Goal: Complete application form

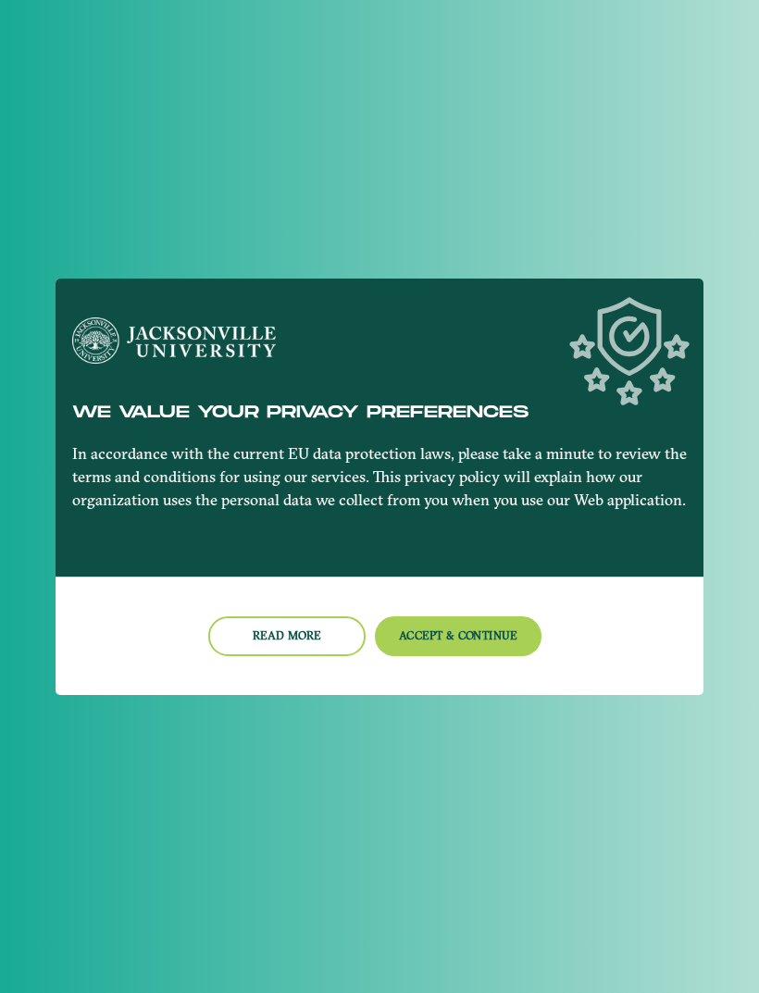
click at [696, 229] on div at bounding box center [379, 496] width 759 height 993
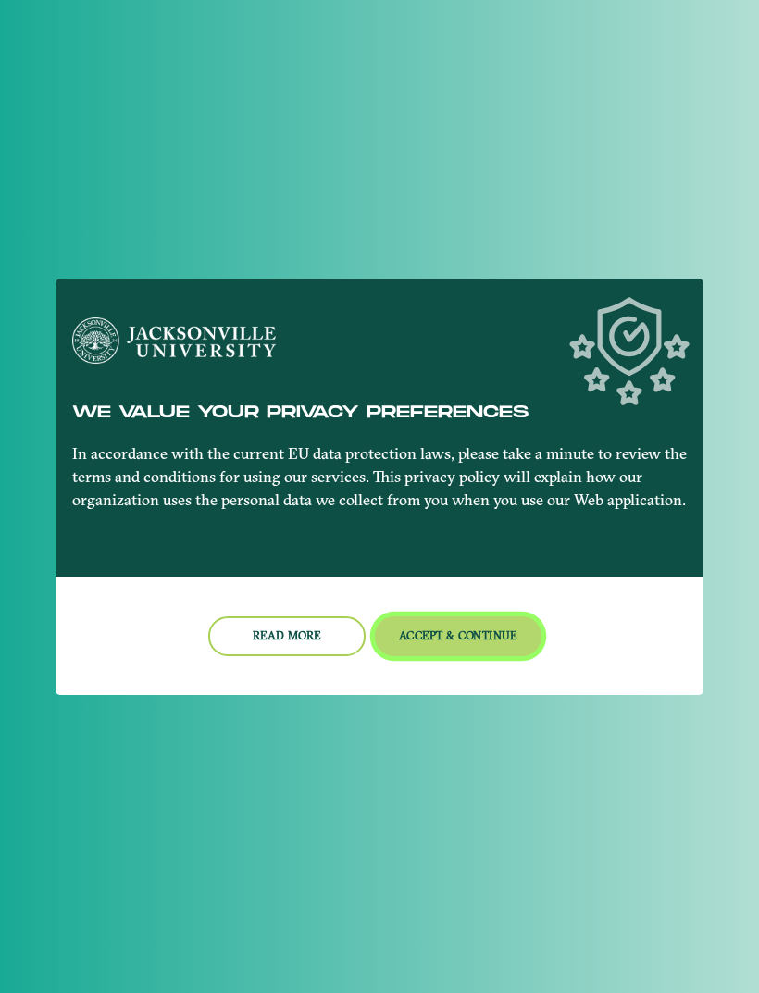
click at [508, 635] on button "Accept & Continue" at bounding box center [459, 636] width 168 height 40
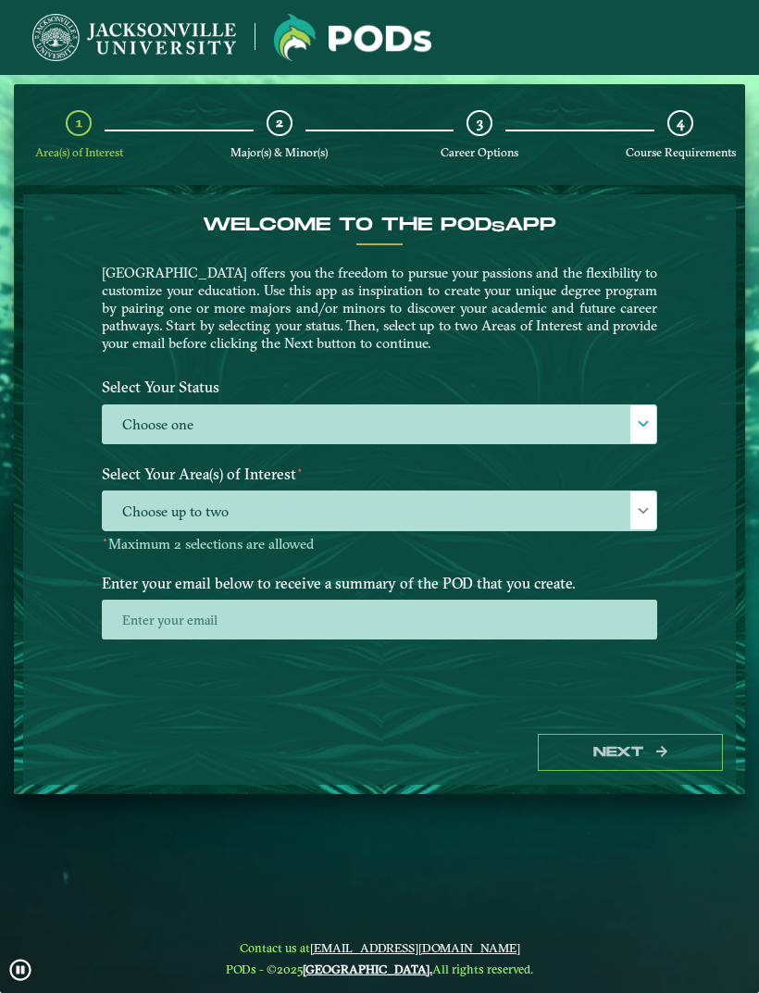
click at [615, 428] on label "Choose one" at bounding box center [379, 425] width 553 height 40
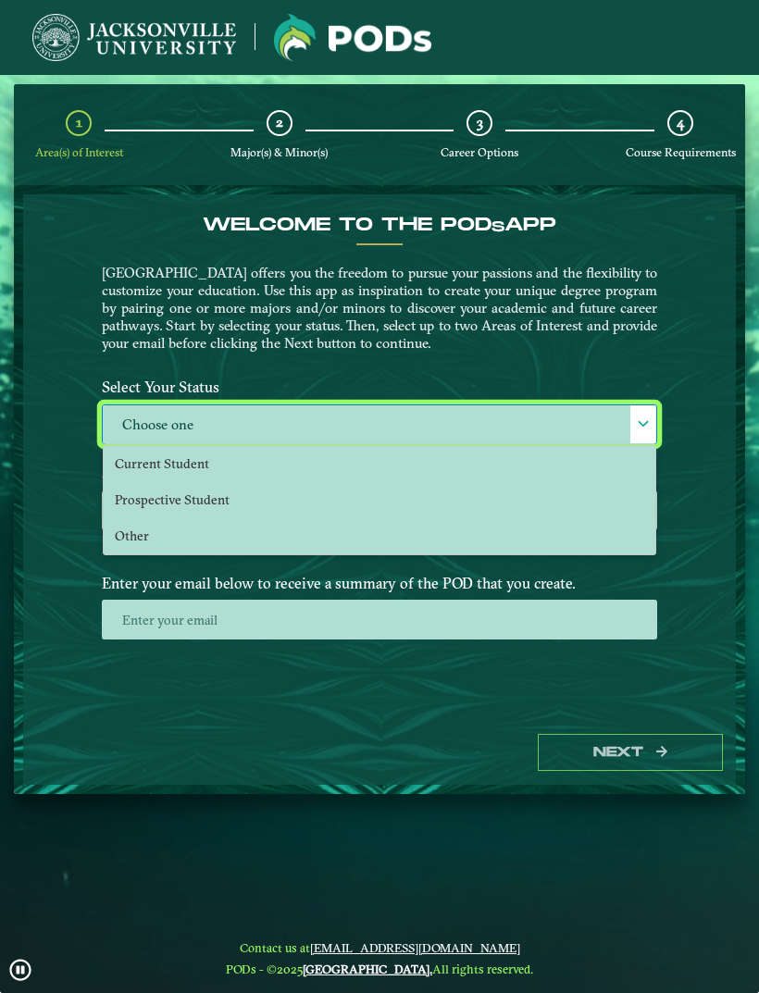
scroll to position [12, 81]
click at [468, 479] on li "Current Student" at bounding box center [380, 464] width 552 height 36
select select "[object Object]"
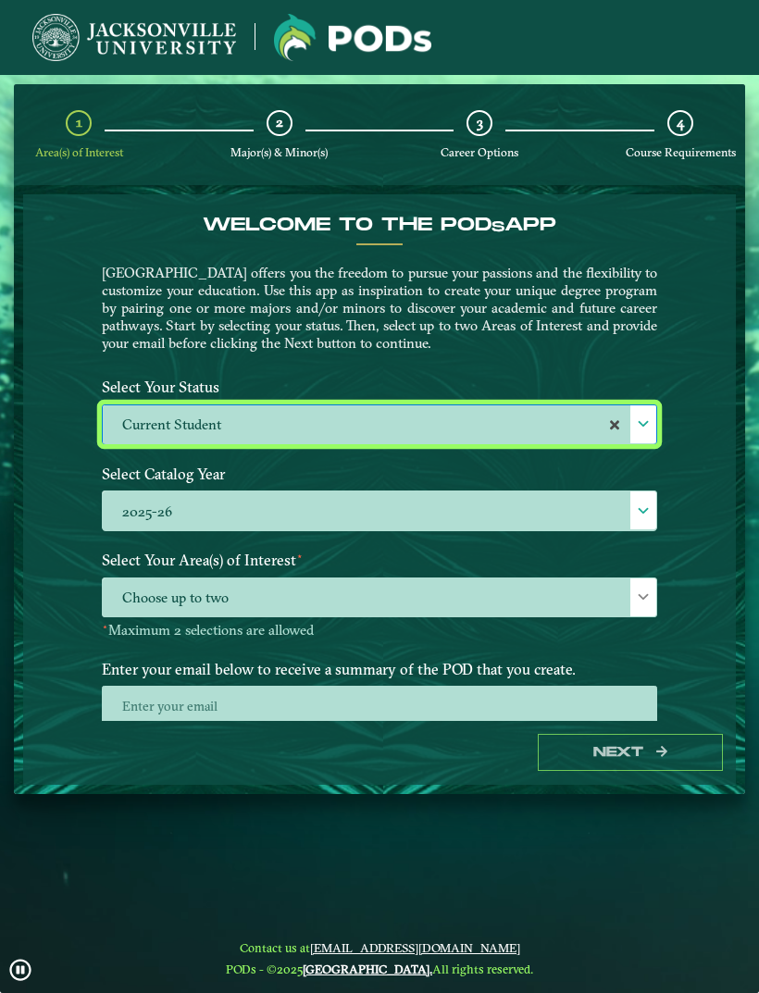
click at [560, 421] on label "Current Student" at bounding box center [379, 425] width 553 height 40
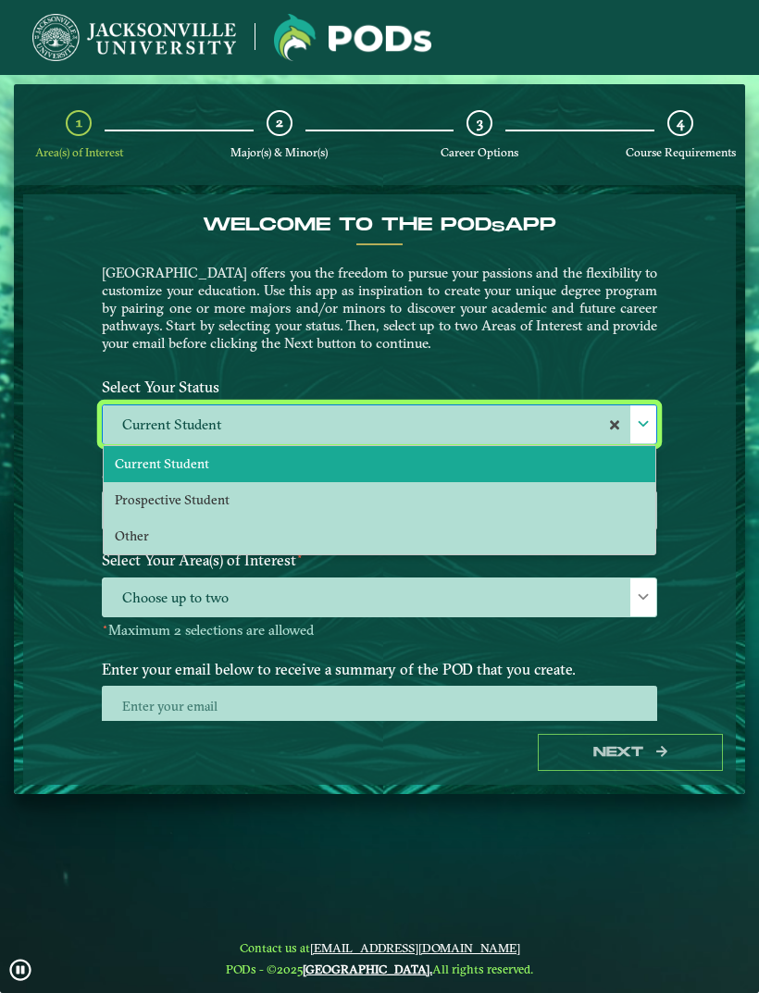
click at [486, 505] on li "Prospective Student" at bounding box center [380, 500] width 552 height 36
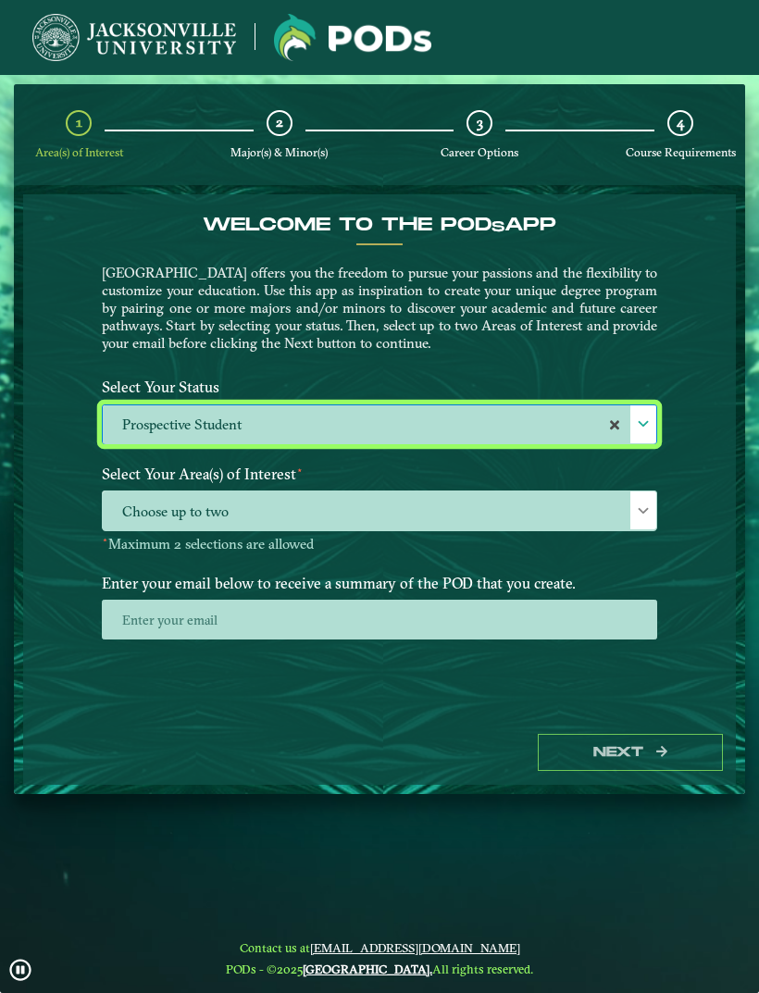
click at [578, 428] on label "Prospective Student" at bounding box center [379, 425] width 553 height 40
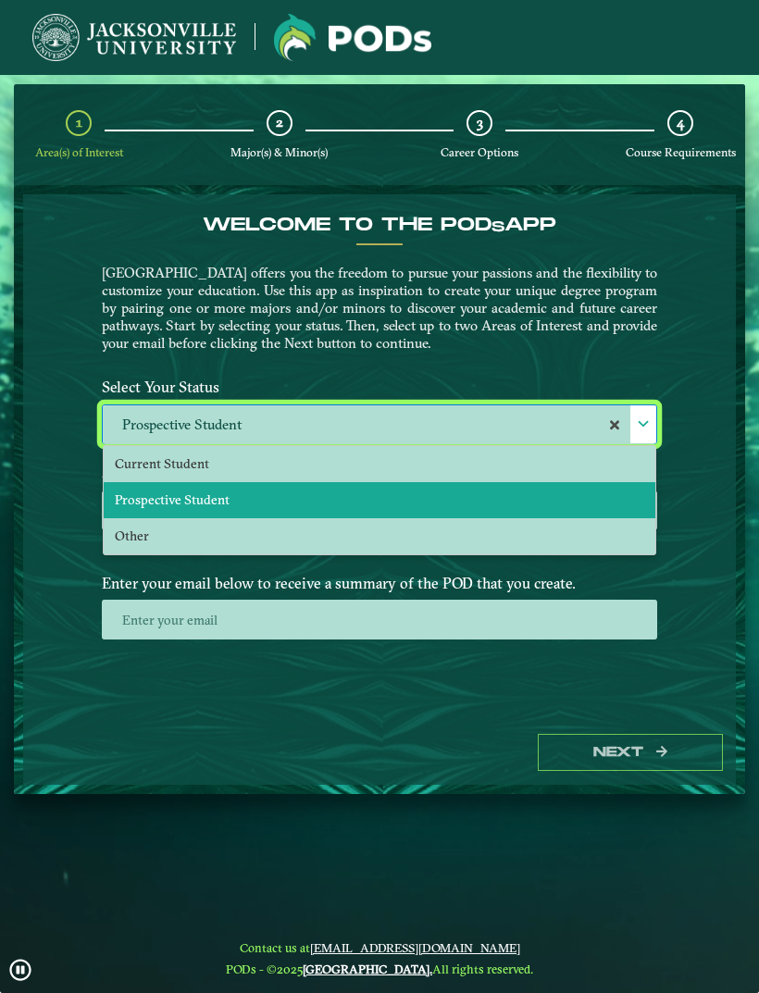
click at [533, 540] on li "Other" at bounding box center [380, 536] width 552 height 36
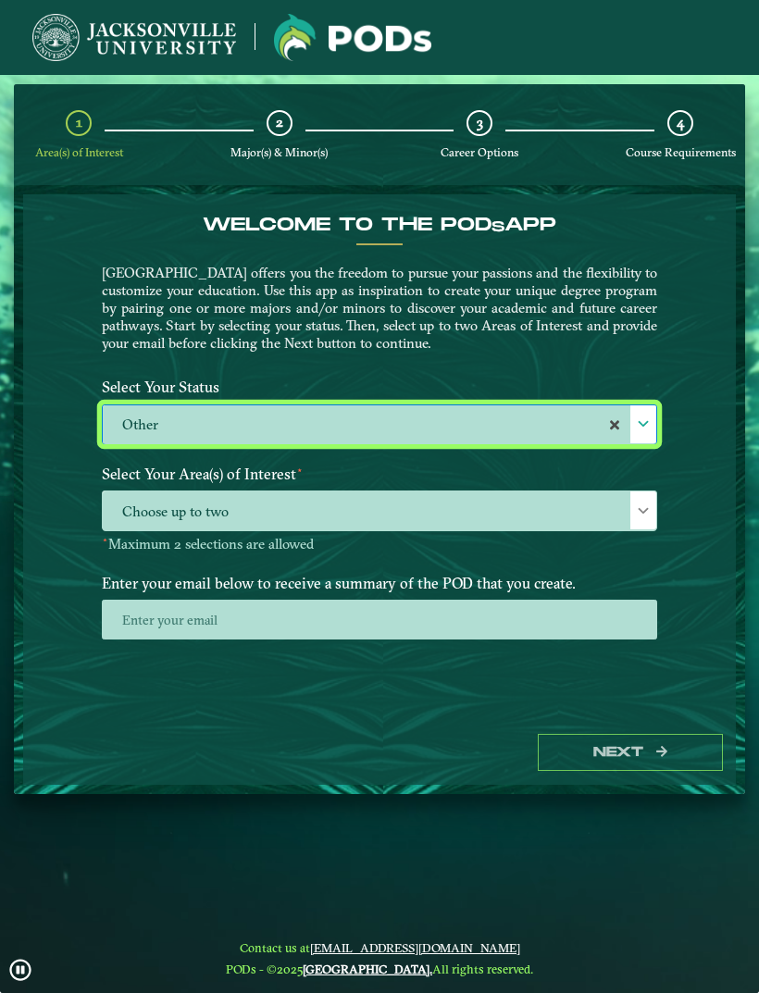
click at [578, 515] on span "Choose up to two" at bounding box center [379, 511] width 553 height 40
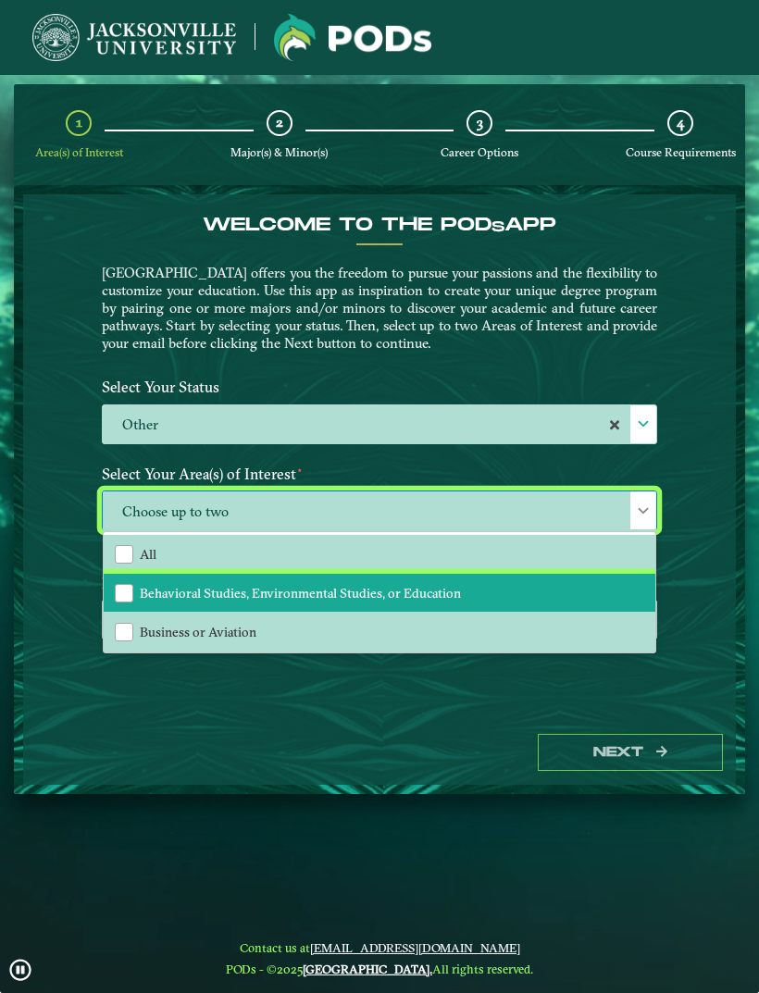
click at [514, 589] on li "Behavioral Studies, Environmental Studies, or Education" at bounding box center [380, 593] width 552 height 39
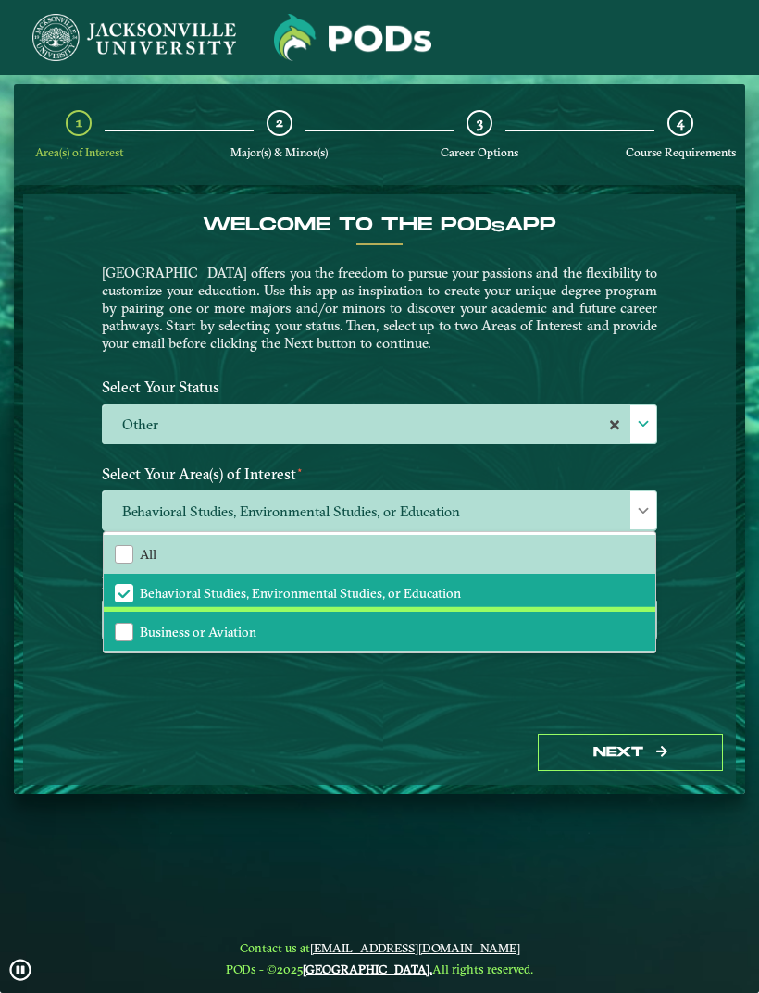
click at [525, 623] on li "Business or Aviation" at bounding box center [380, 631] width 552 height 39
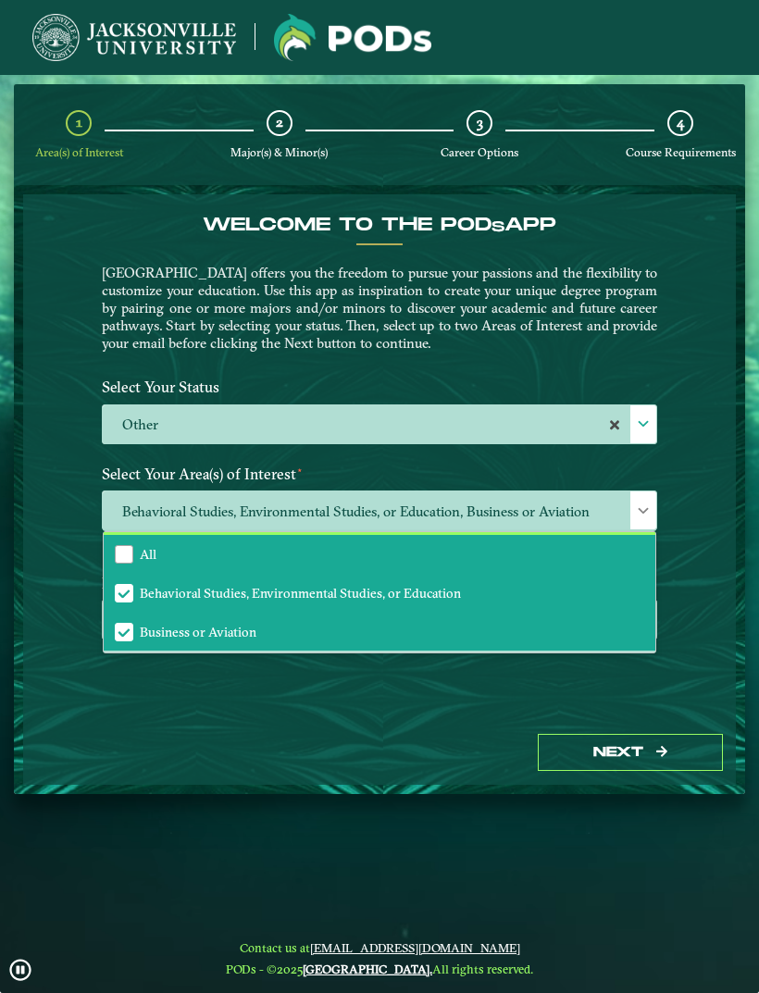
click at [580, 550] on li "All" at bounding box center [380, 554] width 552 height 39
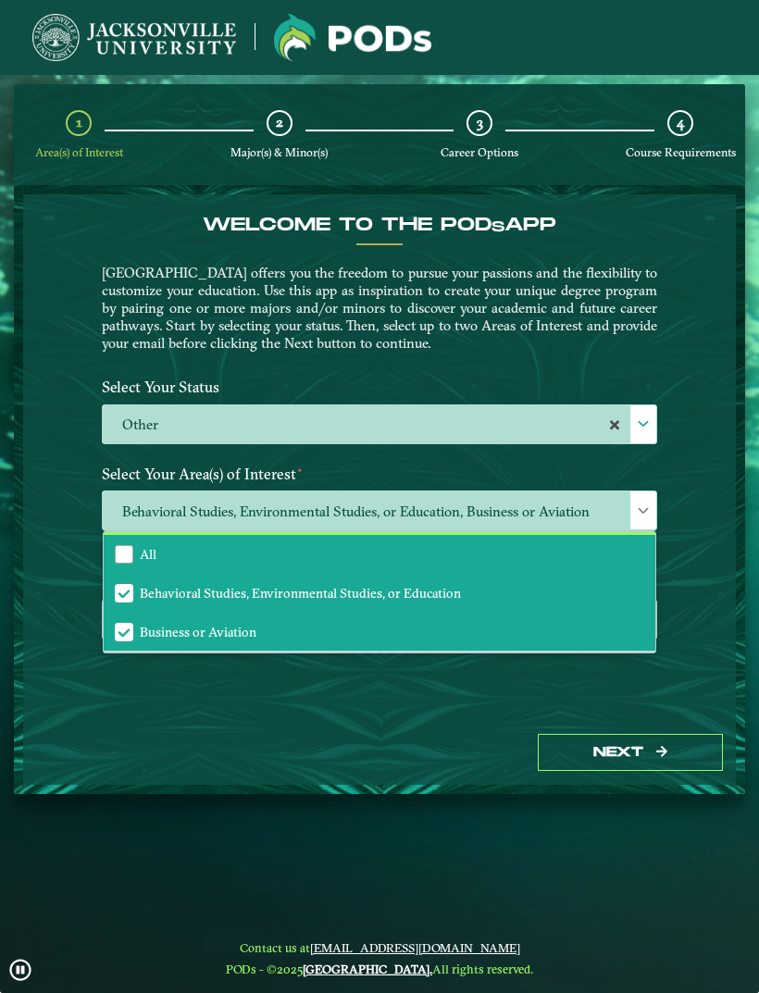
click at [577, 554] on li "All" at bounding box center [380, 554] width 552 height 39
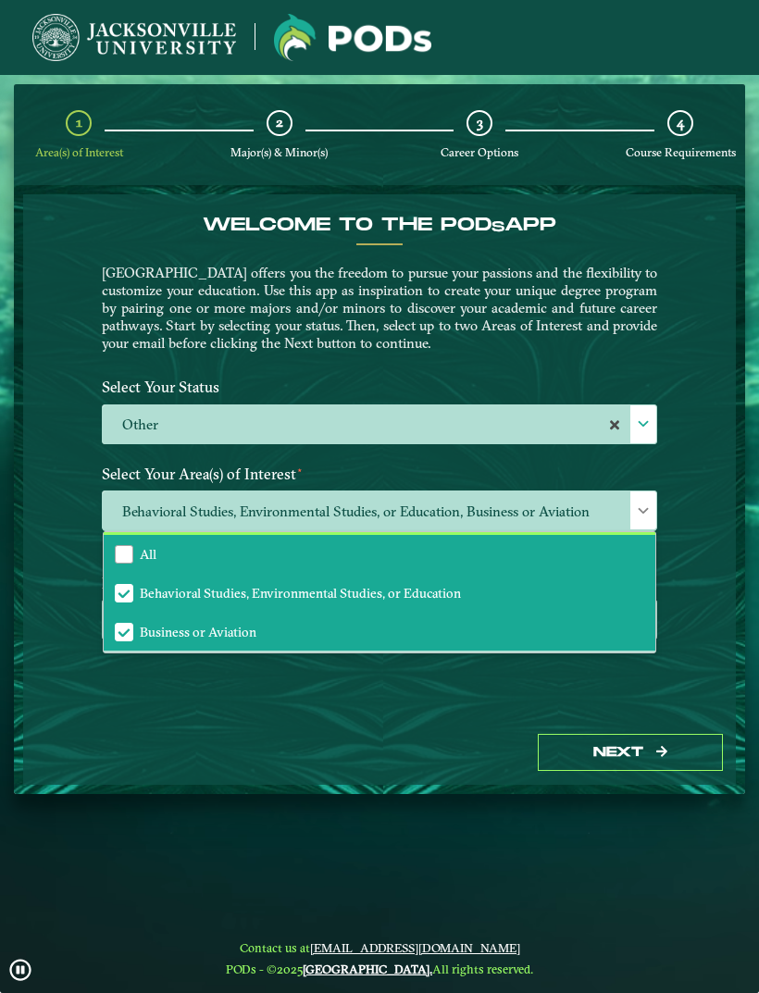
click at [428, 554] on li "All" at bounding box center [380, 554] width 552 height 39
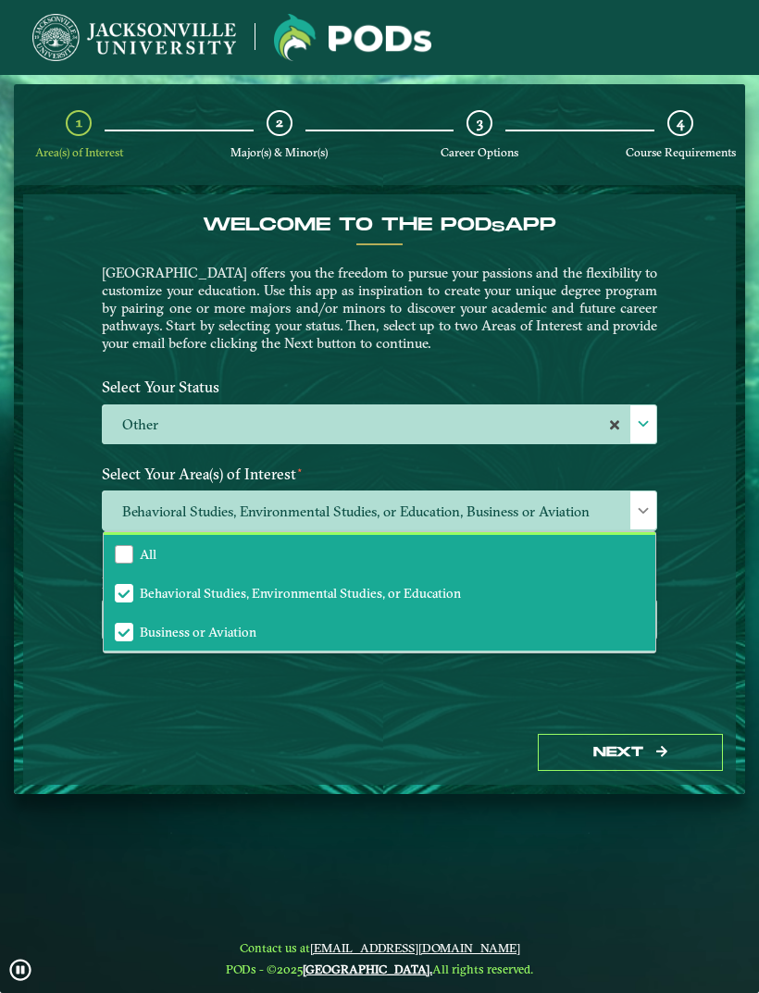
click at [134, 560] on li "All" at bounding box center [380, 554] width 552 height 39
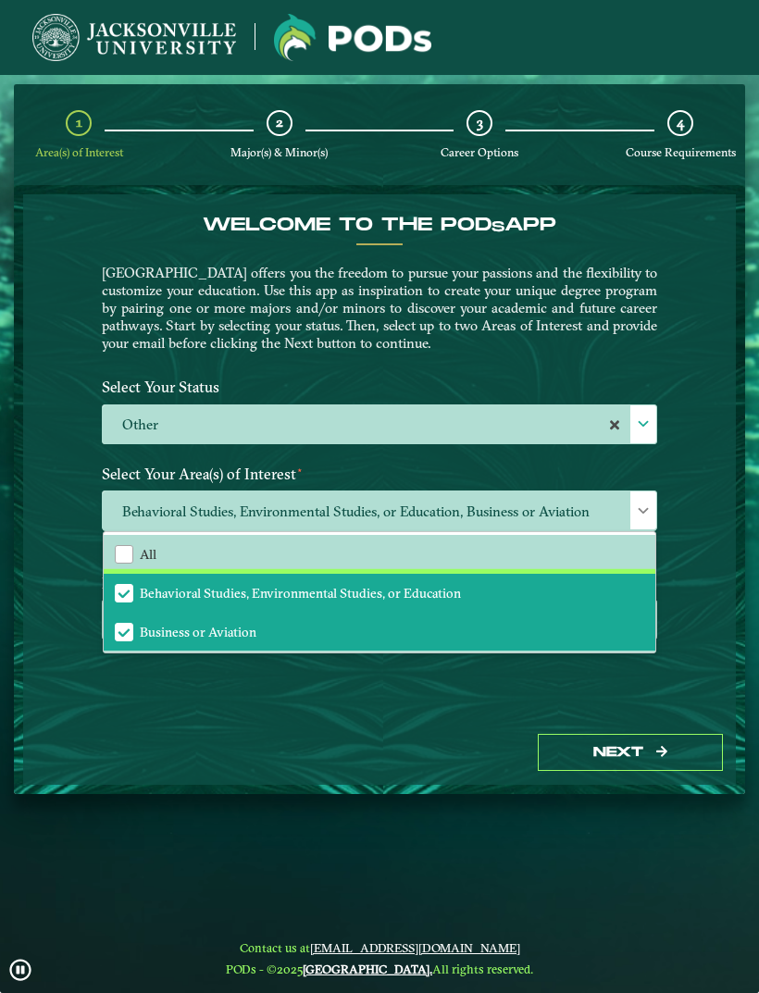
click at [138, 583] on li "Behavioral Studies, Environmental Studies, or Education" at bounding box center [380, 593] width 552 height 39
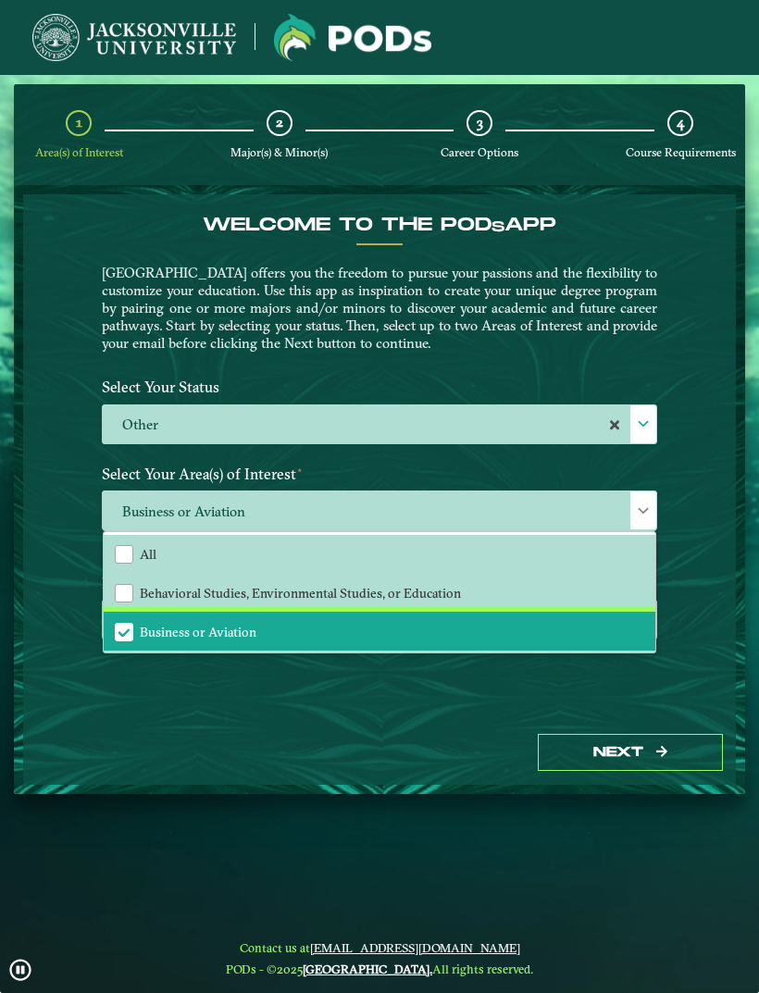
click at [133, 630] on li "Business or Aviation" at bounding box center [380, 631] width 552 height 39
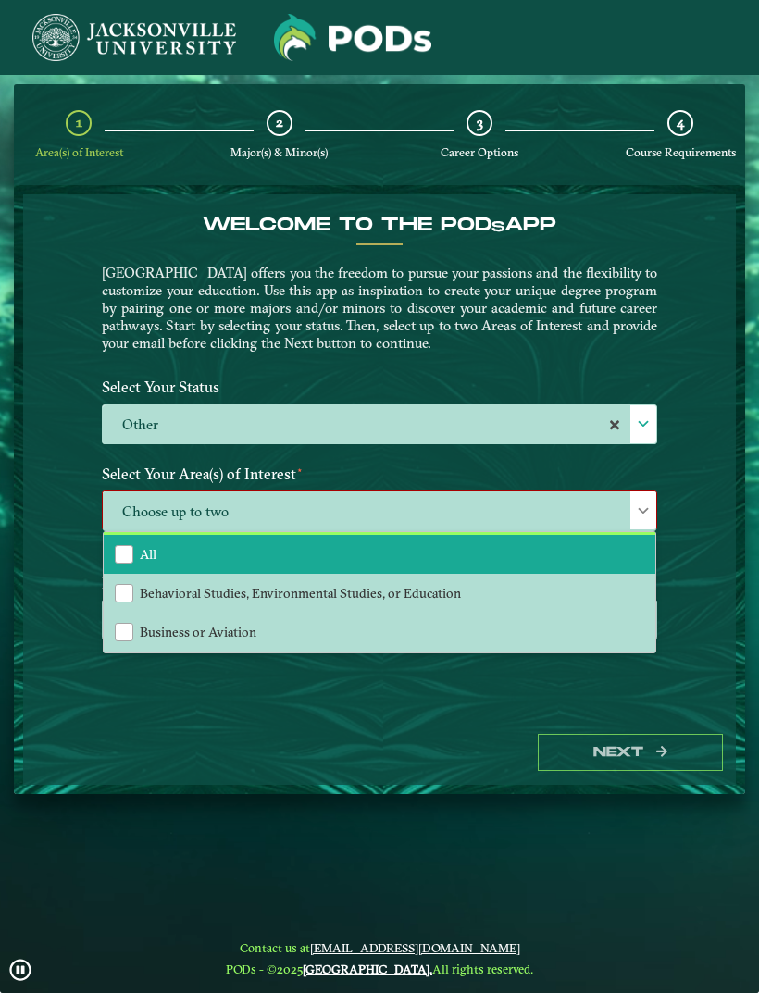
click at [125, 558] on div "All" at bounding box center [124, 554] width 19 height 19
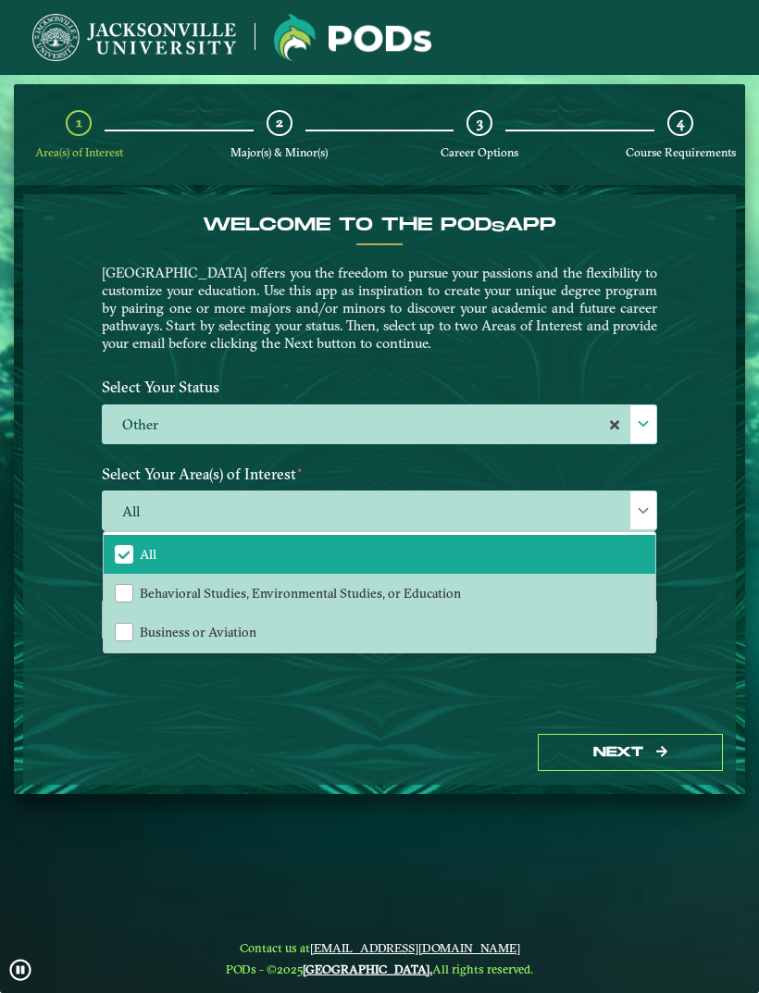
click at [435, 755] on div "Next" at bounding box center [379, 753] width 713 height 64
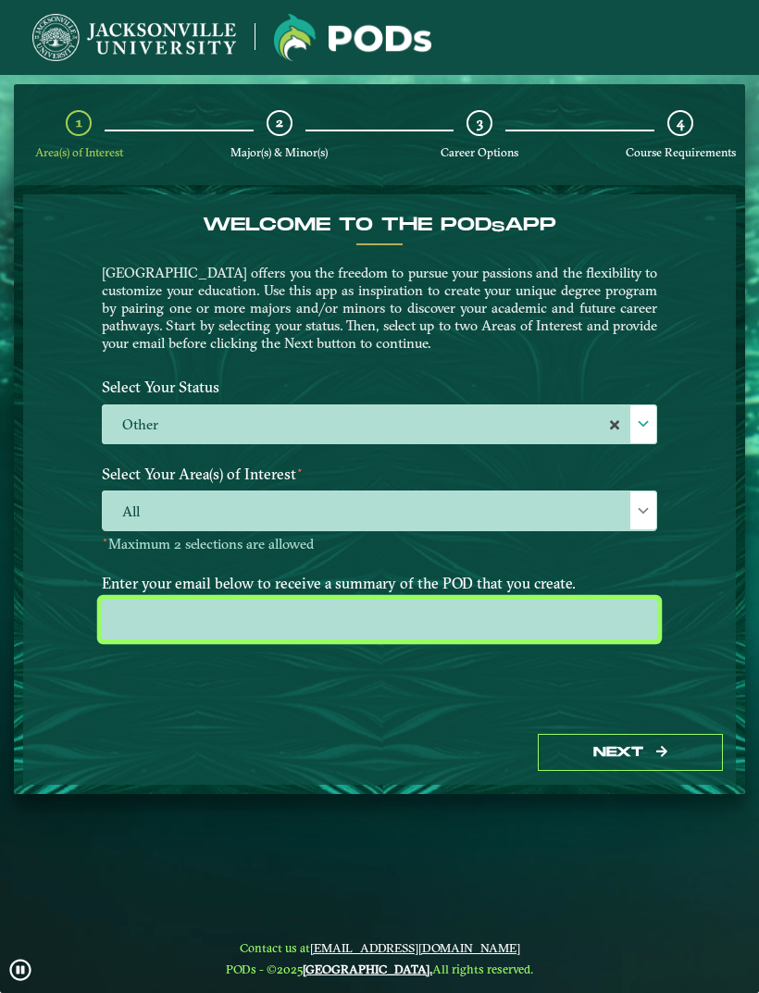
click at [549, 612] on input "email" at bounding box center [379, 620] width 555 height 40
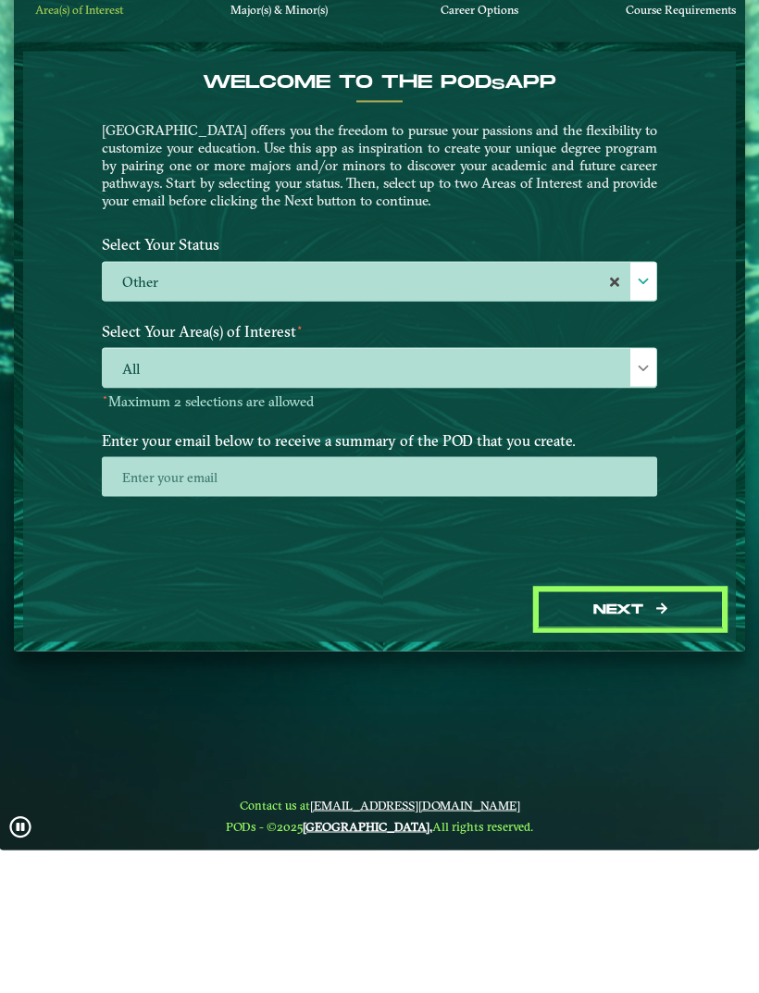
click at [668, 734] on button "Next" at bounding box center [630, 753] width 185 height 38
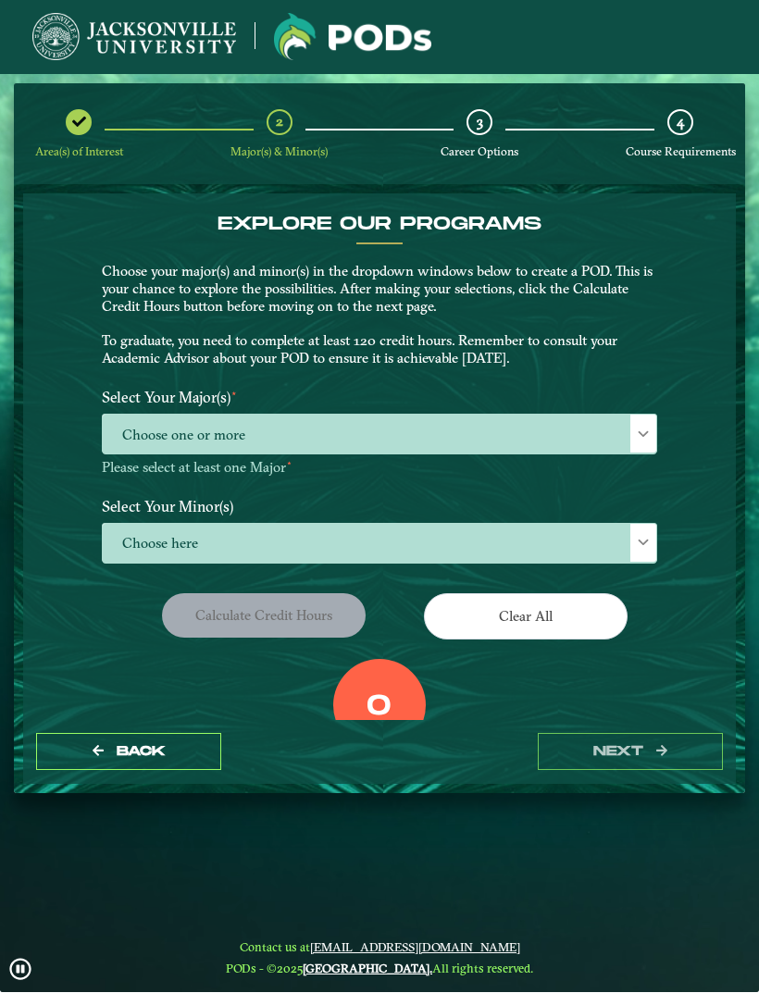
click at [627, 424] on span "Choose one or more" at bounding box center [379, 436] width 553 height 40
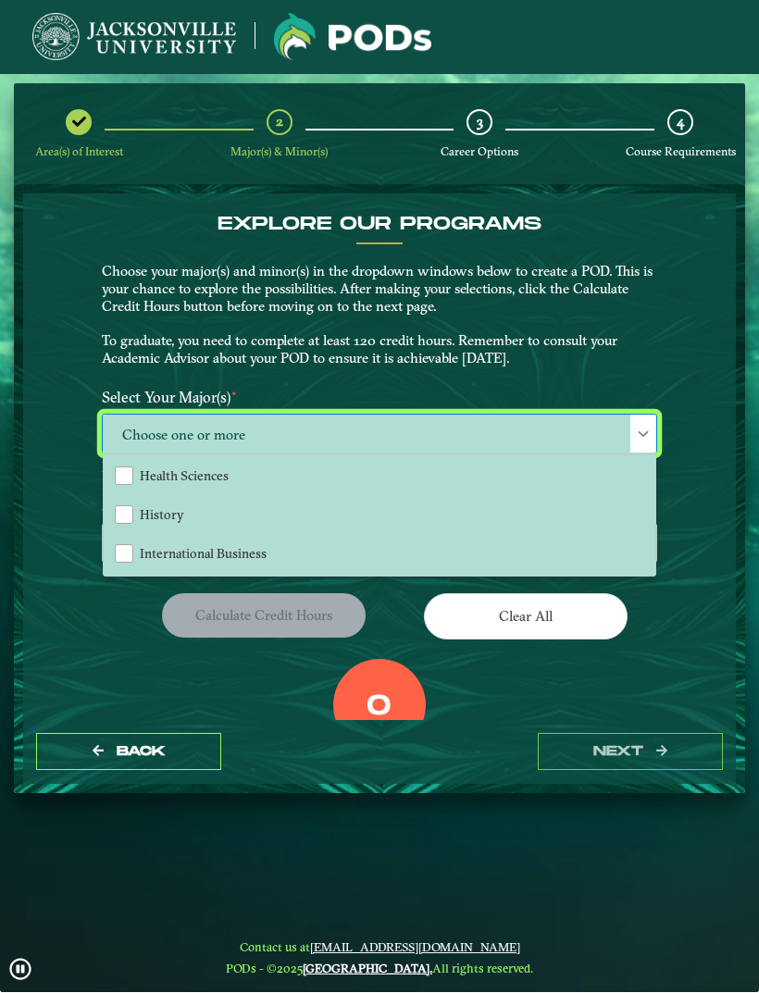
scroll to position [1041, 0]
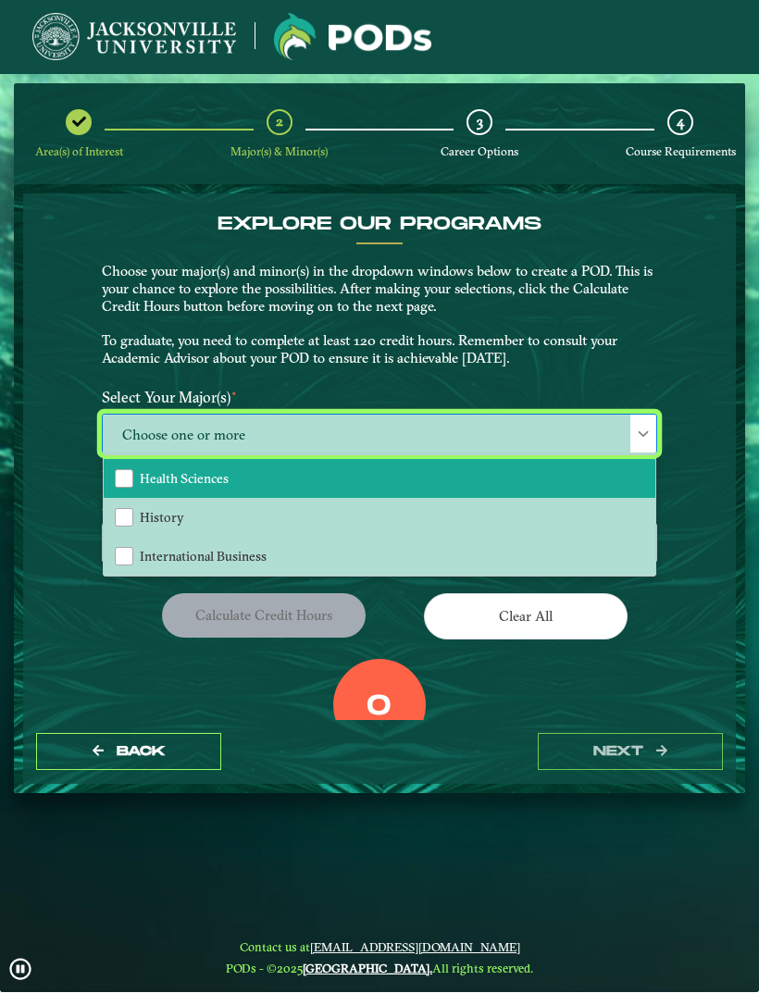
click at [498, 469] on li "Health Sciences" at bounding box center [380, 479] width 552 height 39
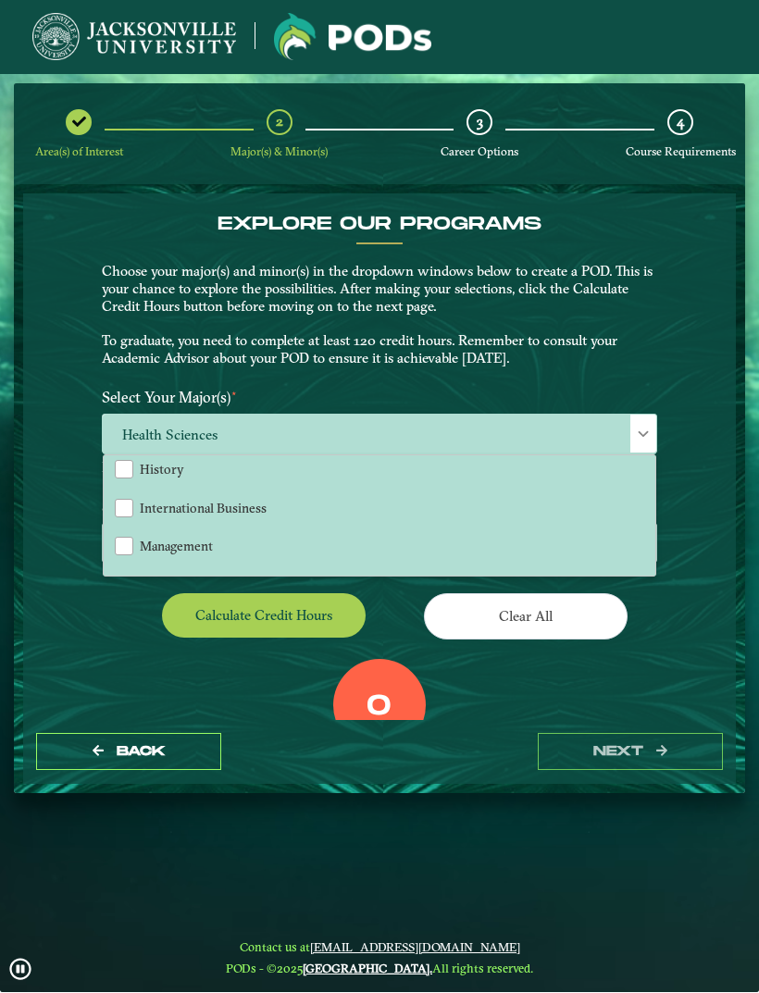
scroll to position [1102, 0]
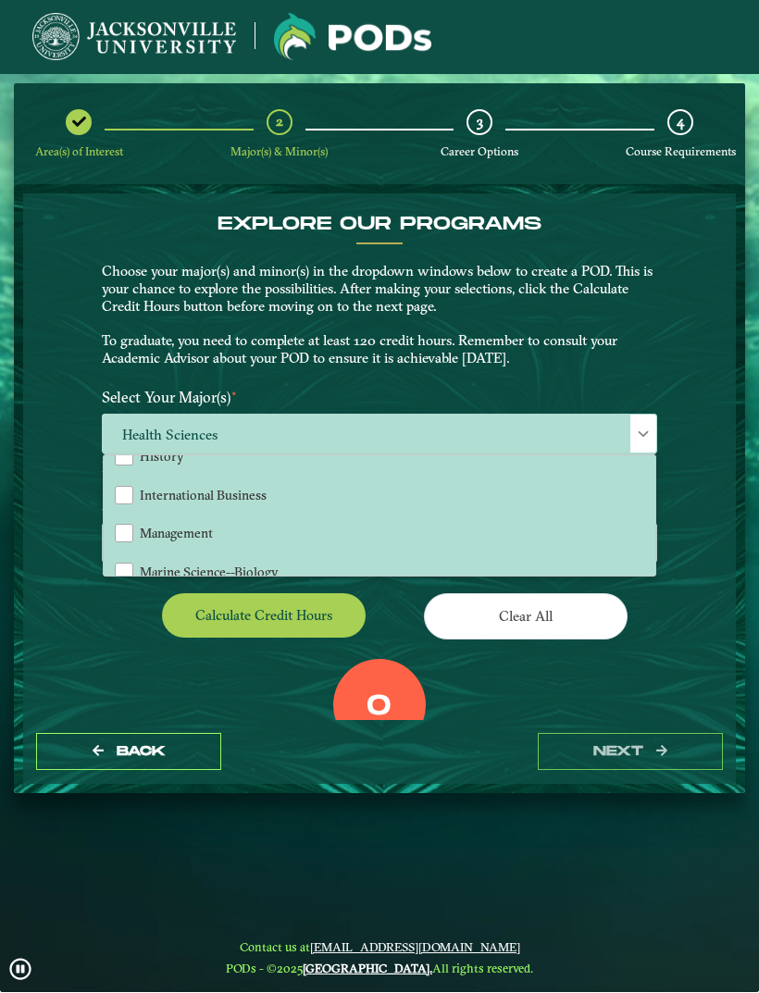
click at [725, 407] on div "EXPLORE OUR PROGRAMS Choose your major(s) and minor(s) in the dropdown windows …" at bounding box center [379, 457] width 713 height 527
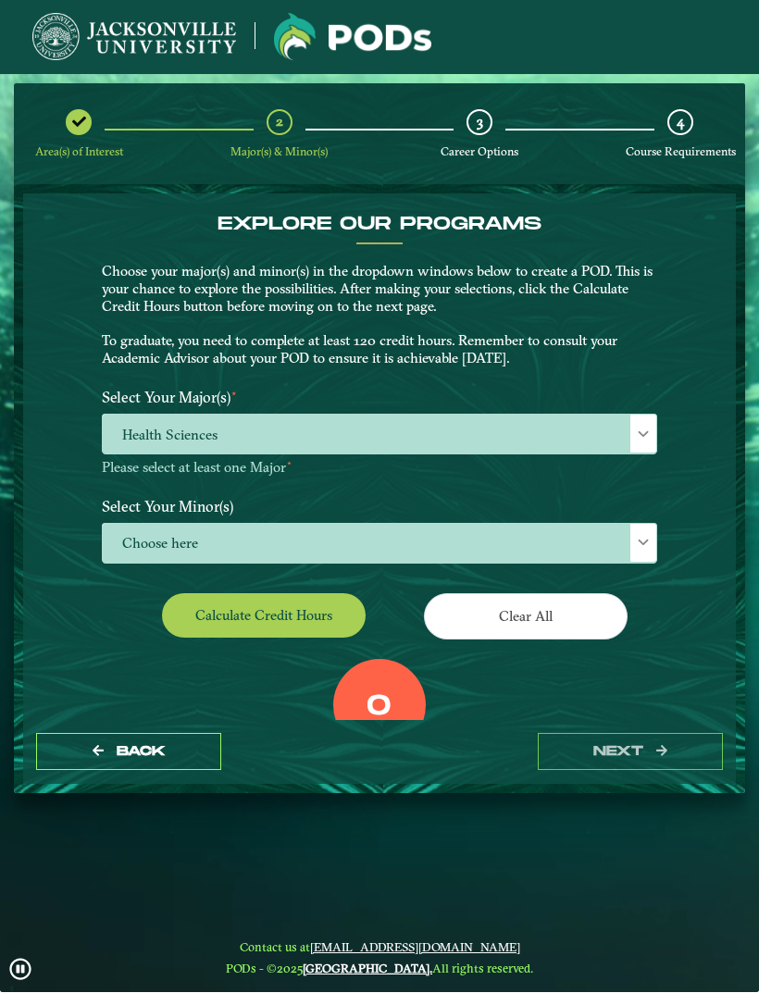
click at [611, 538] on span "Choose here" at bounding box center [379, 545] width 553 height 40
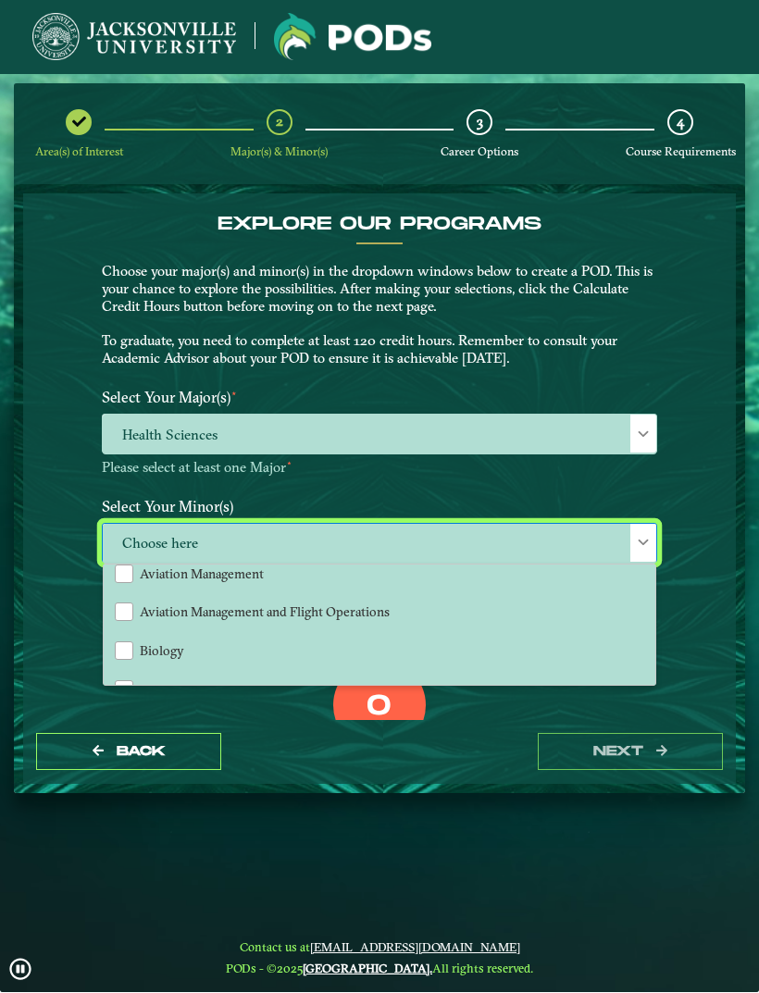
scroll to position [207, 0]
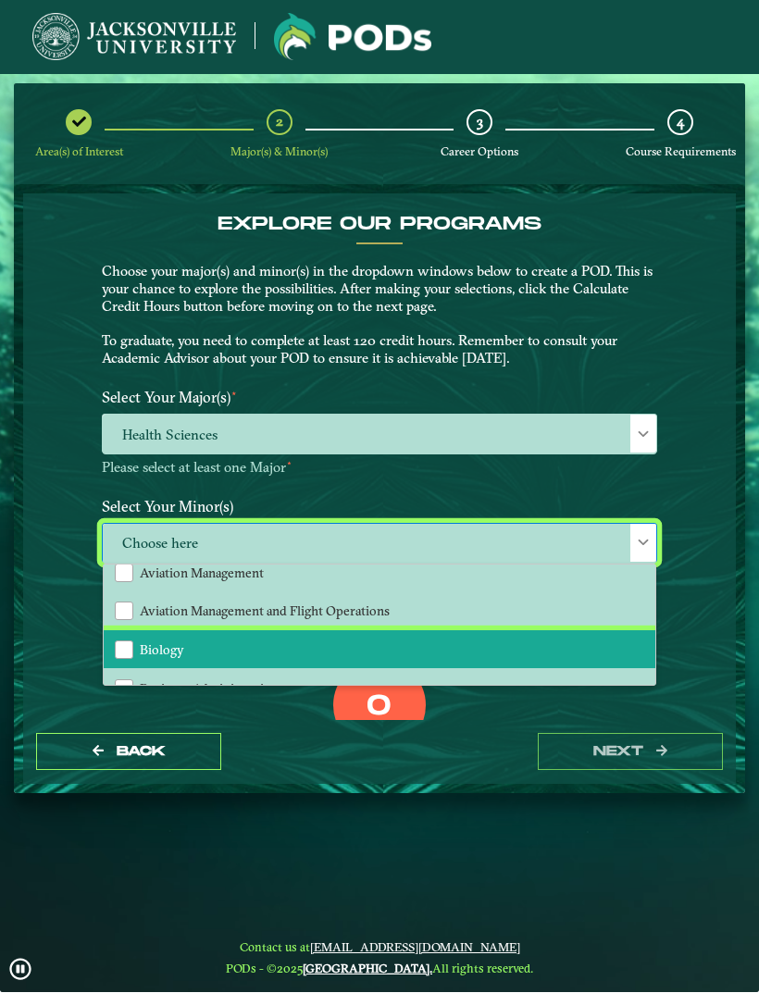
click at [538, 631] on li "Biology" at bounding box center [380, 650] width 552 height 39
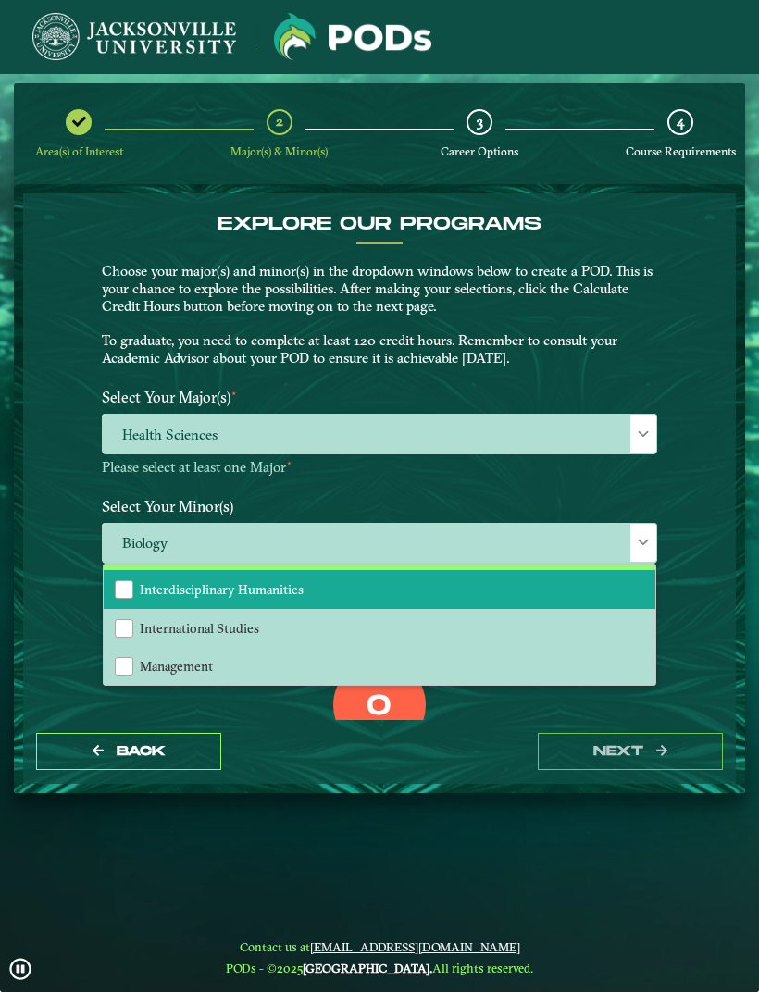
click at [652, 610] on li "Interdisciplinary Humanities" at bounding box center [380, 590] width 552 height 39
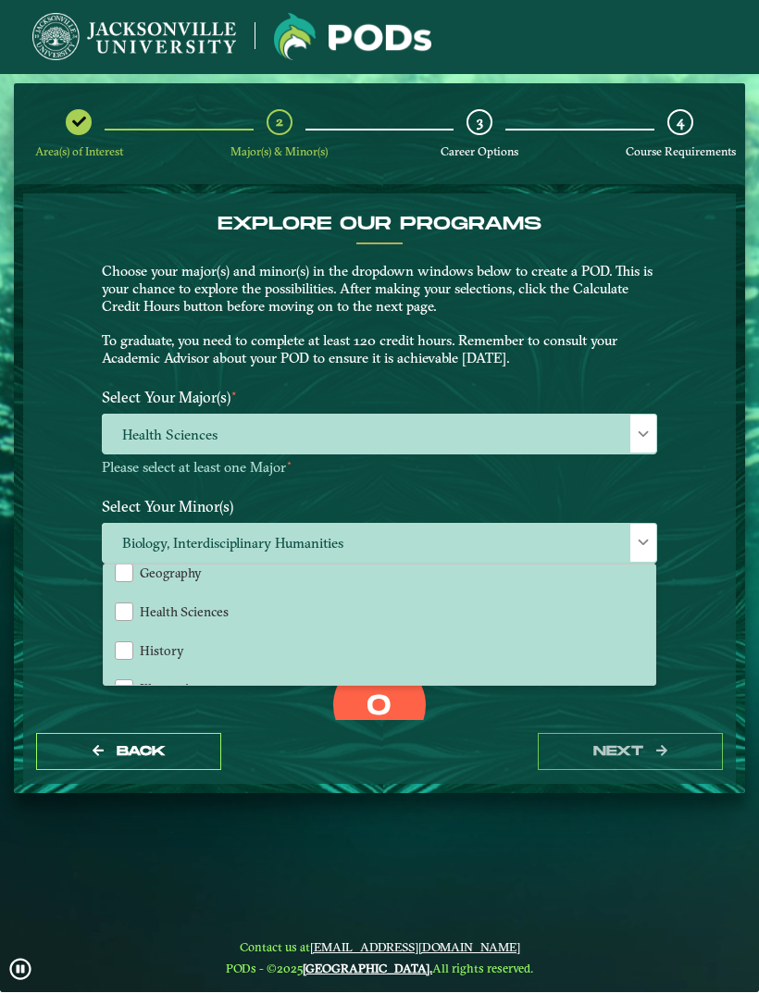
click at [650, 434] on div at bounding box center [643, 435] width 26 height 38
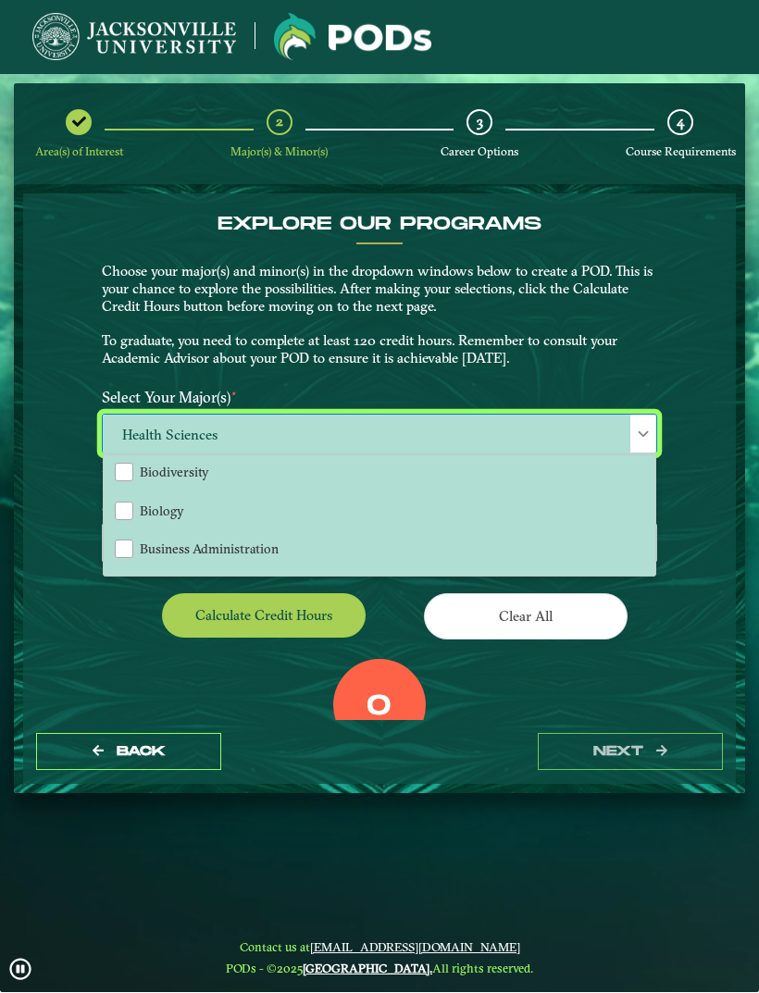
scroll to position [323, 0]
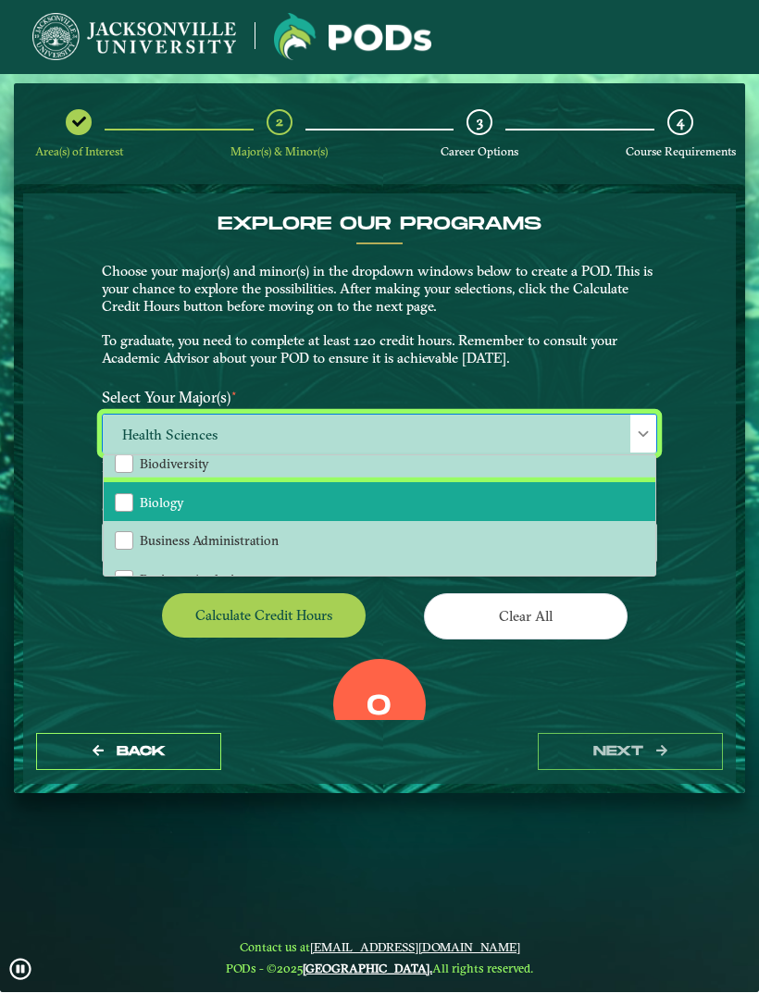
click at [585, 503] on li "Biology" at bounding box center [380, 502] width 552 height 39
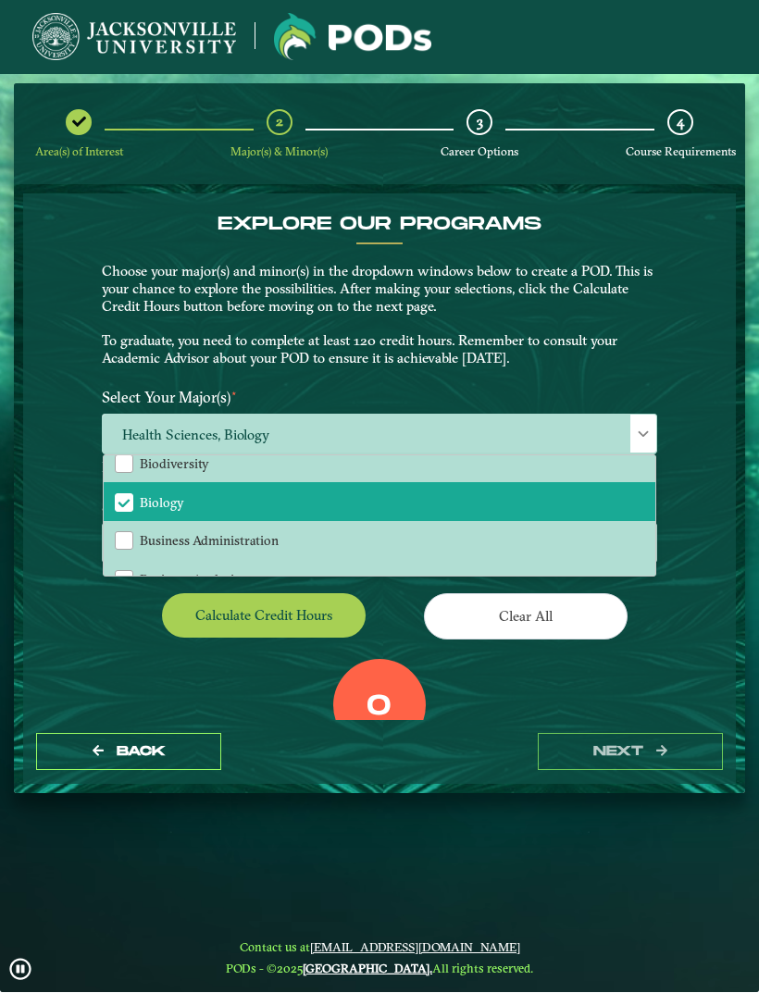
click at [714, 513] on div "EXPLORE OUR PROGRAMS Choose your major(s) and minor(s) in the dropdown windows …" at bounding box center [379, 457] width 713 height 527
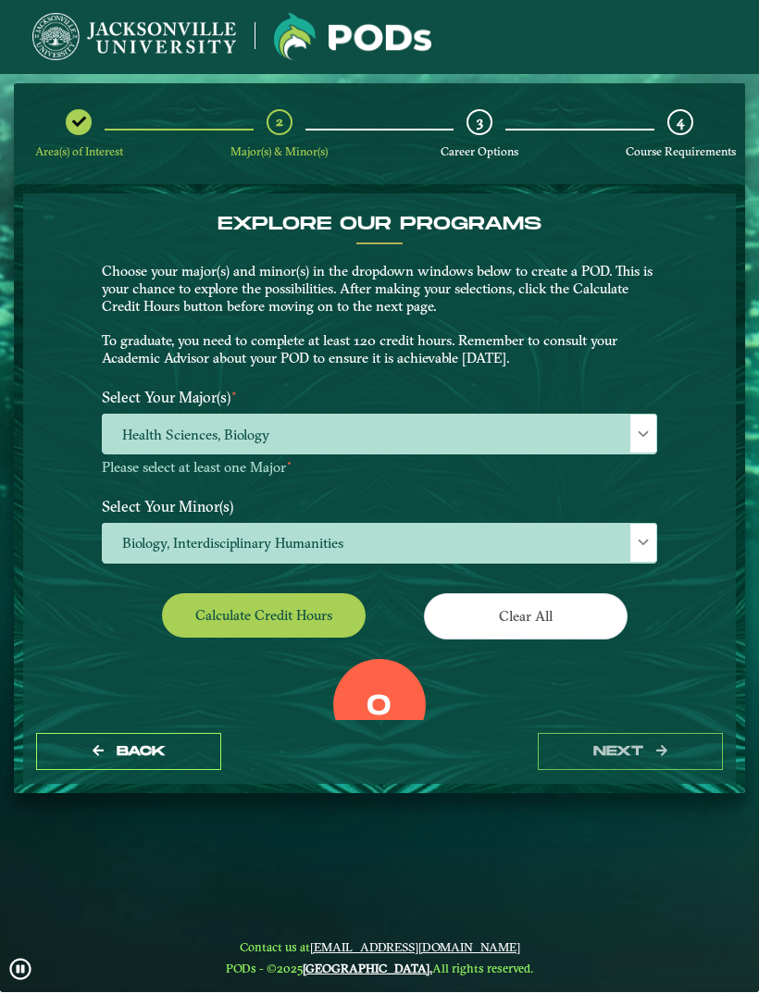
click at [442, 538] on span "Biology, Interdisciplinary Humanities" at bounding box center [379, 545] width 553 height 40
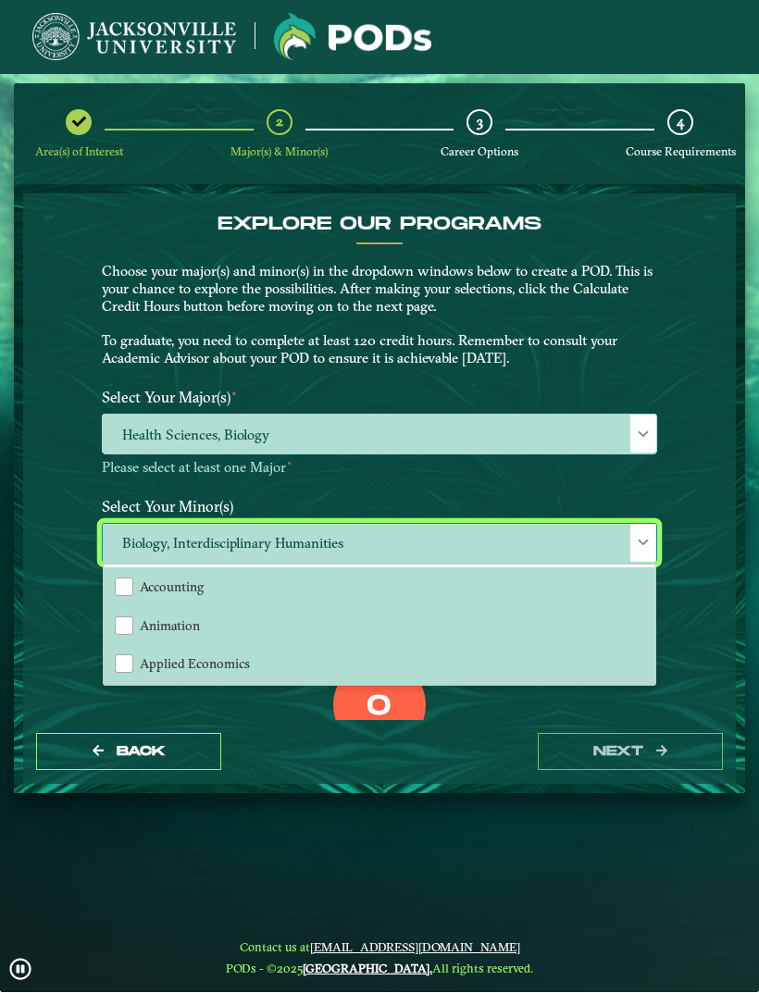
scroll to position [12, 81]
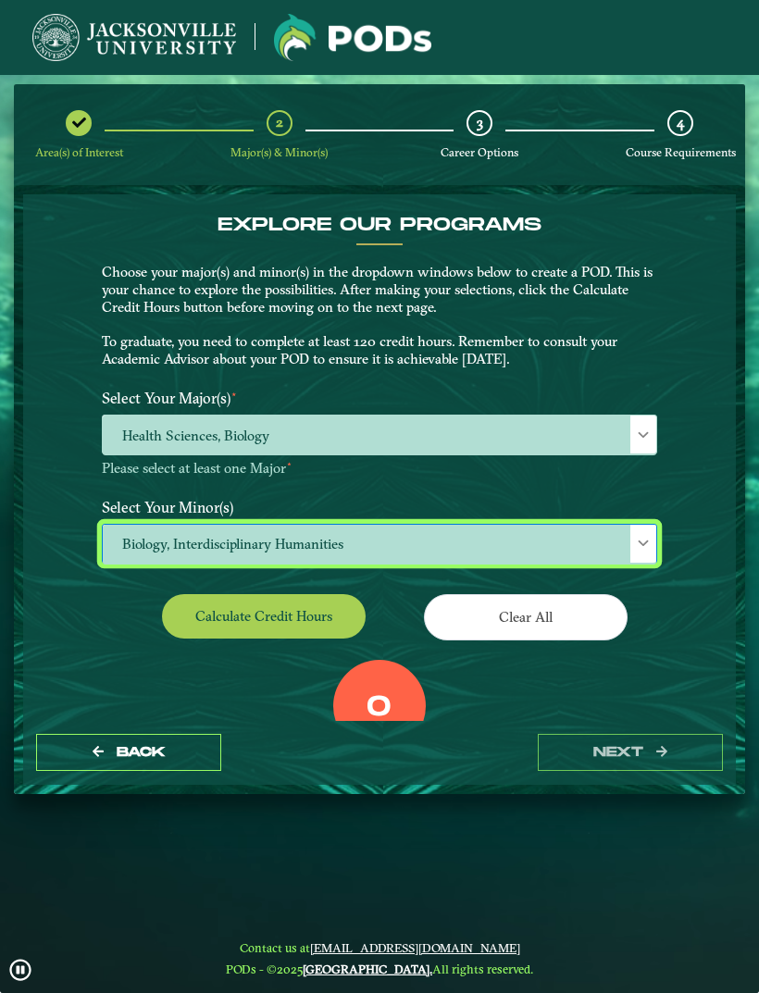
click at [588, 600] on button "Clear All" at bounding box center [526, 616] width 204 height 45
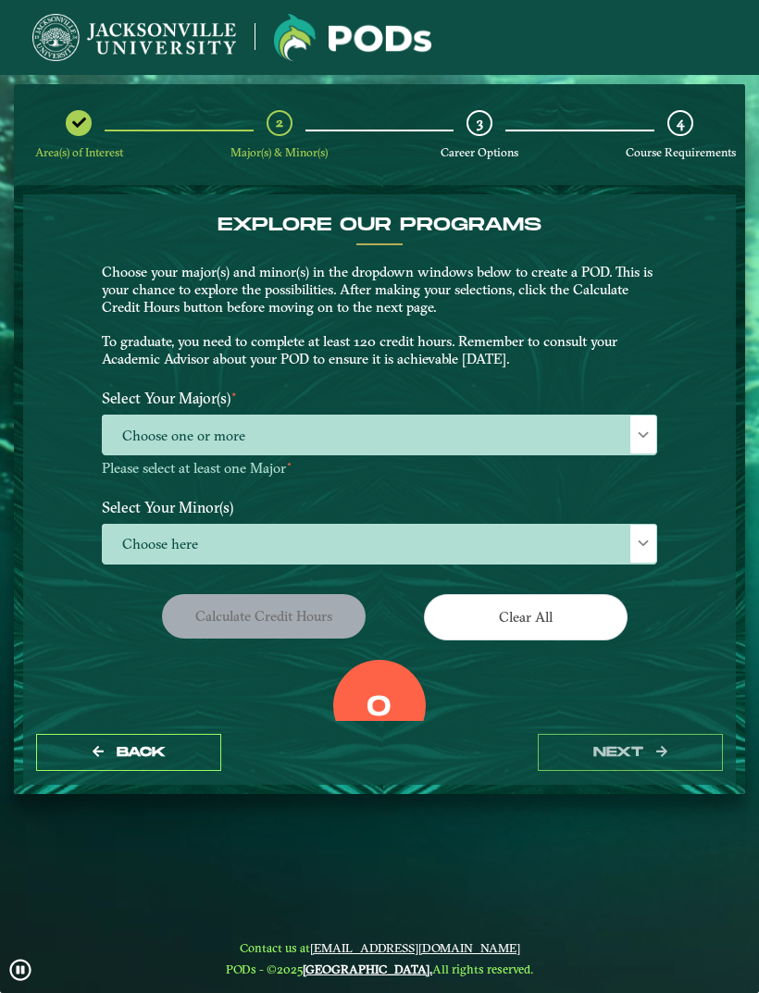
click at [628, 419] on span "Choose one or more" at bounding box center [379, 436] width 553 height 40
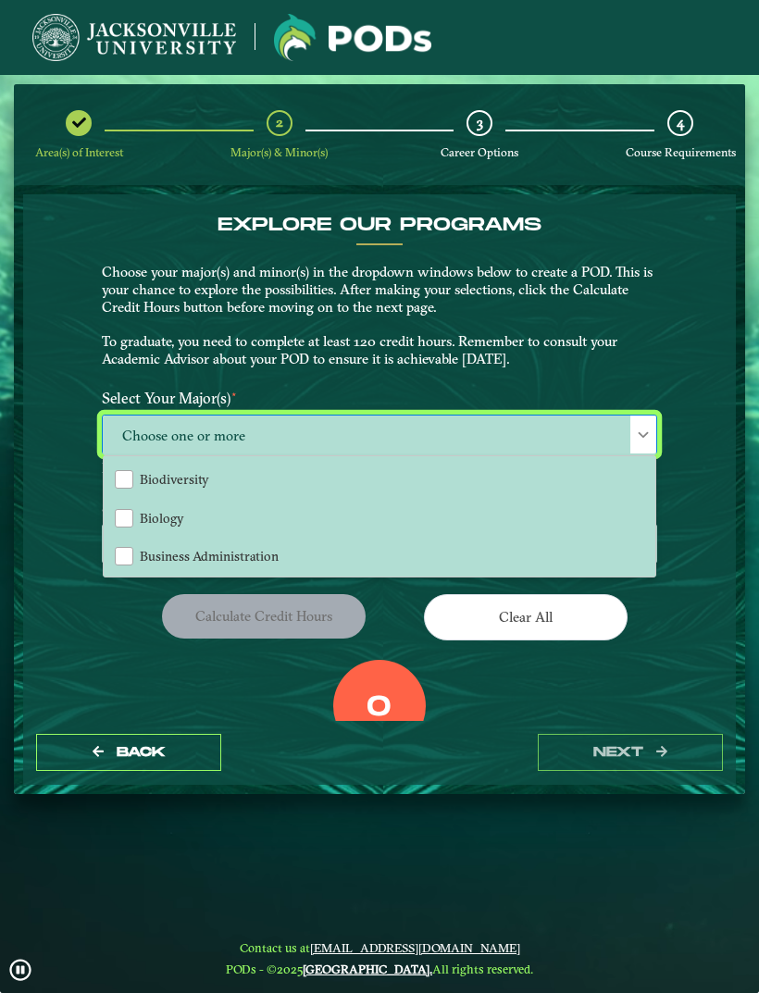
scroll to position [345, 0]
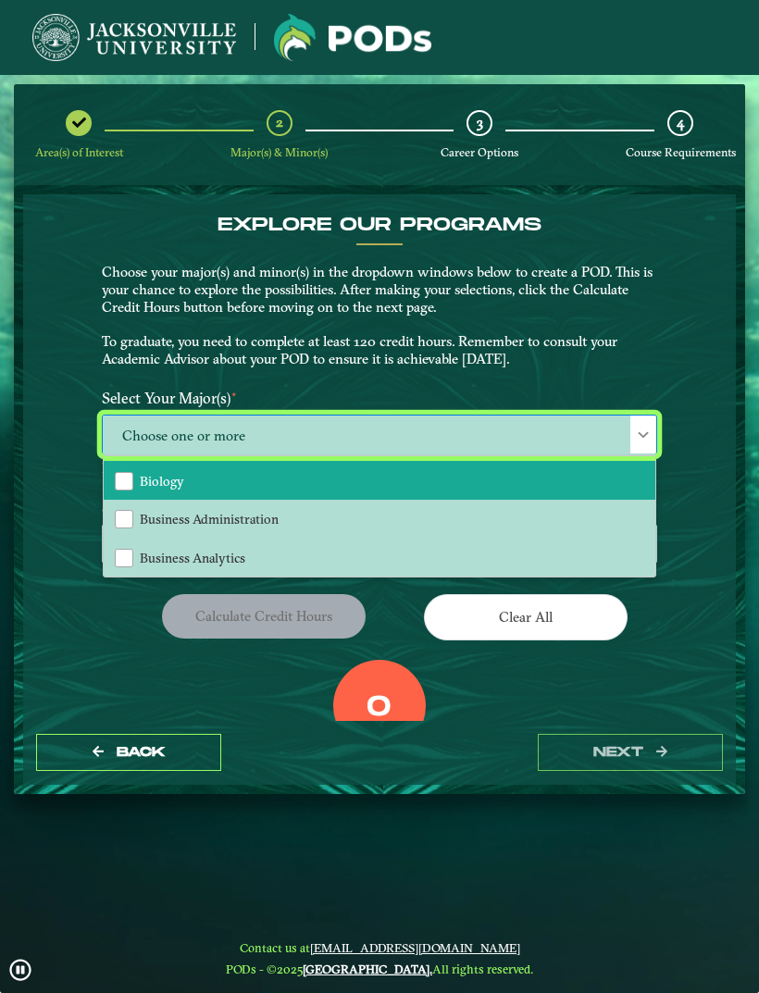
click at [527, 482] on li "Biology" at bounding box center [380, 480] width 552 height 39
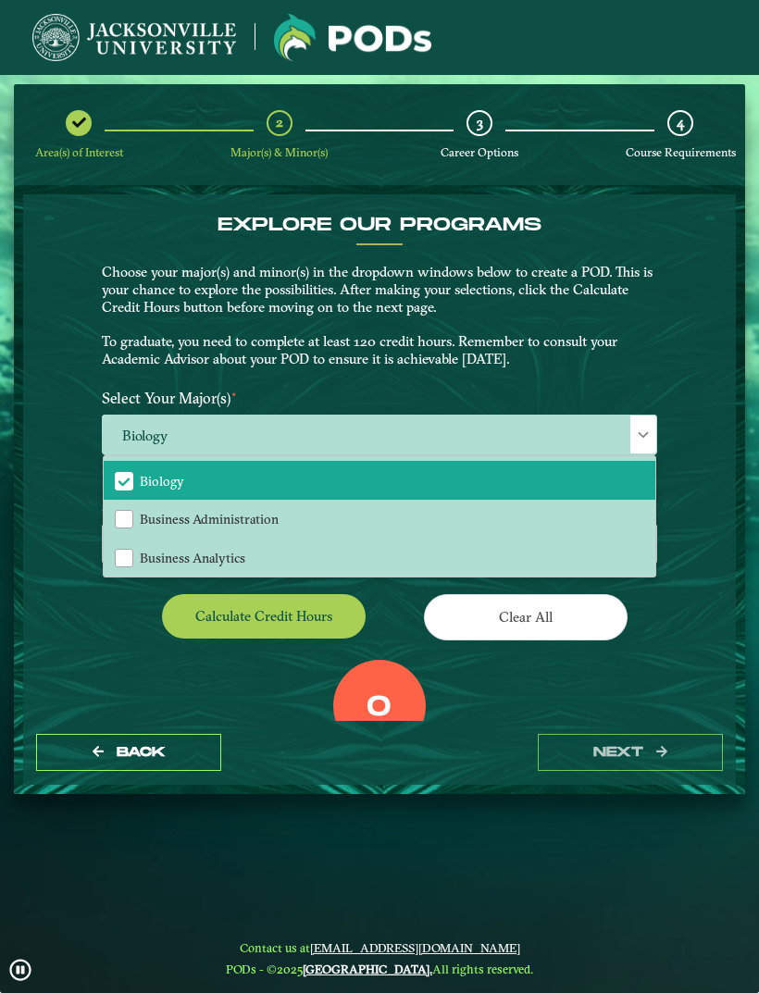
click at [716, 339] on div "EXPLORE OUR PROGRAMS Choose your major(s) and minor(s) in the dropdown windows …" at bounding box center [379, 457] width 713 height 527
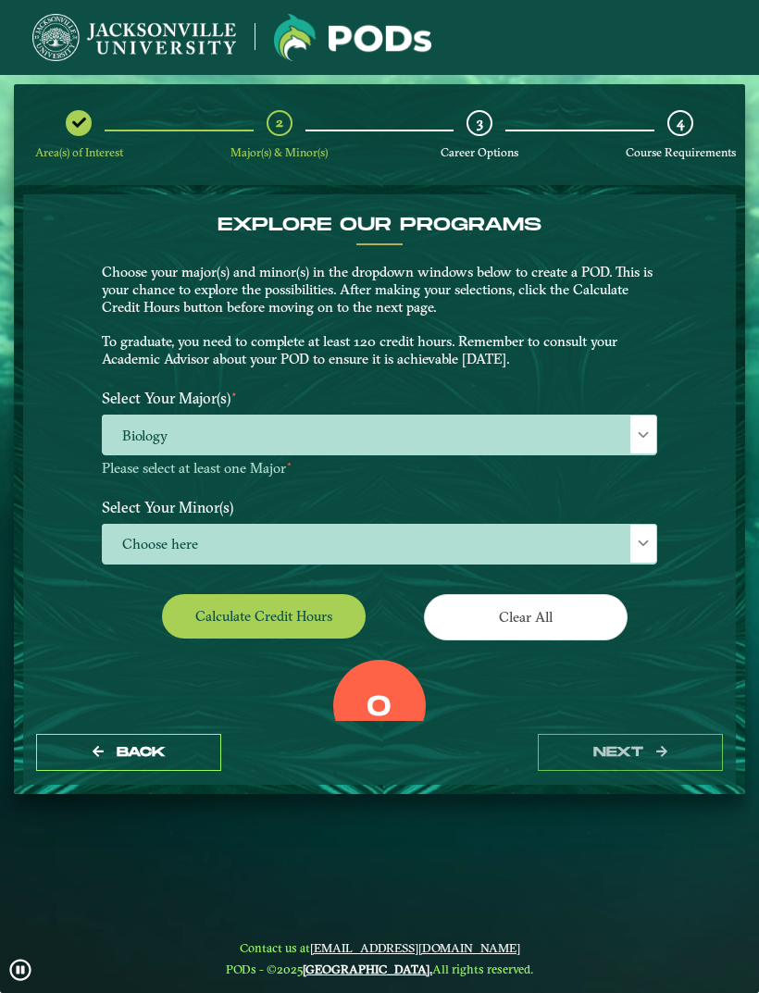
click at [588, 525] on span "Choose here" at bounding box center [379, 545] width 553 height 40
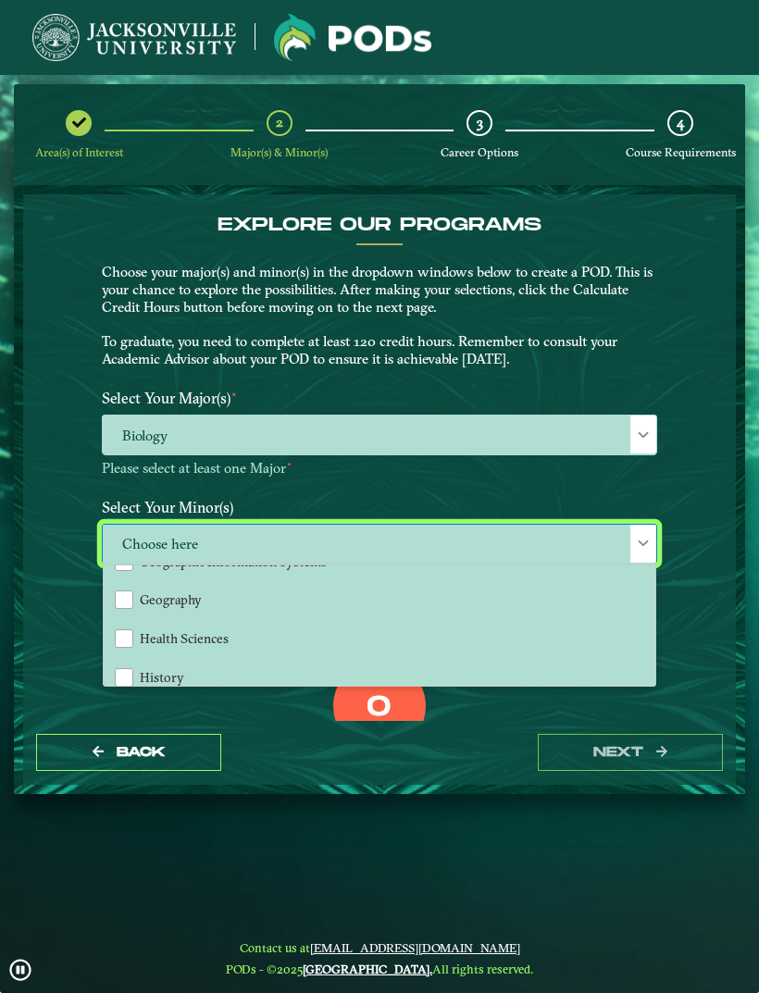
scroll to position [1041, 0]
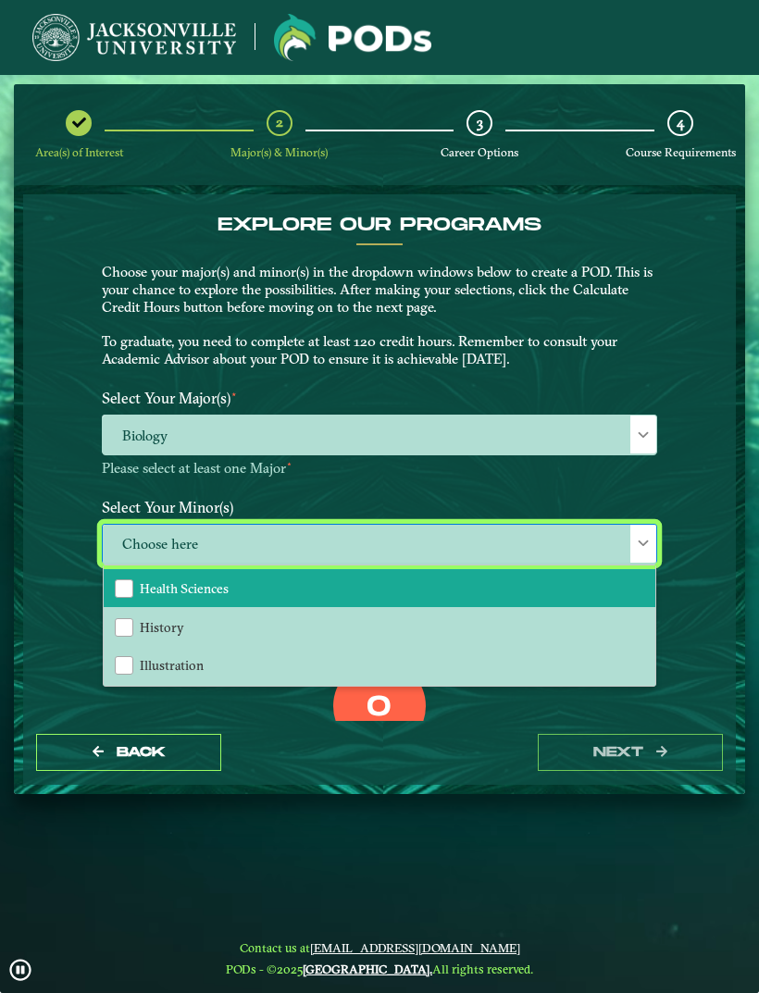
click at [543, 583] on li "Health Sciences" at bounding box center [380, 588] width 552 height 39
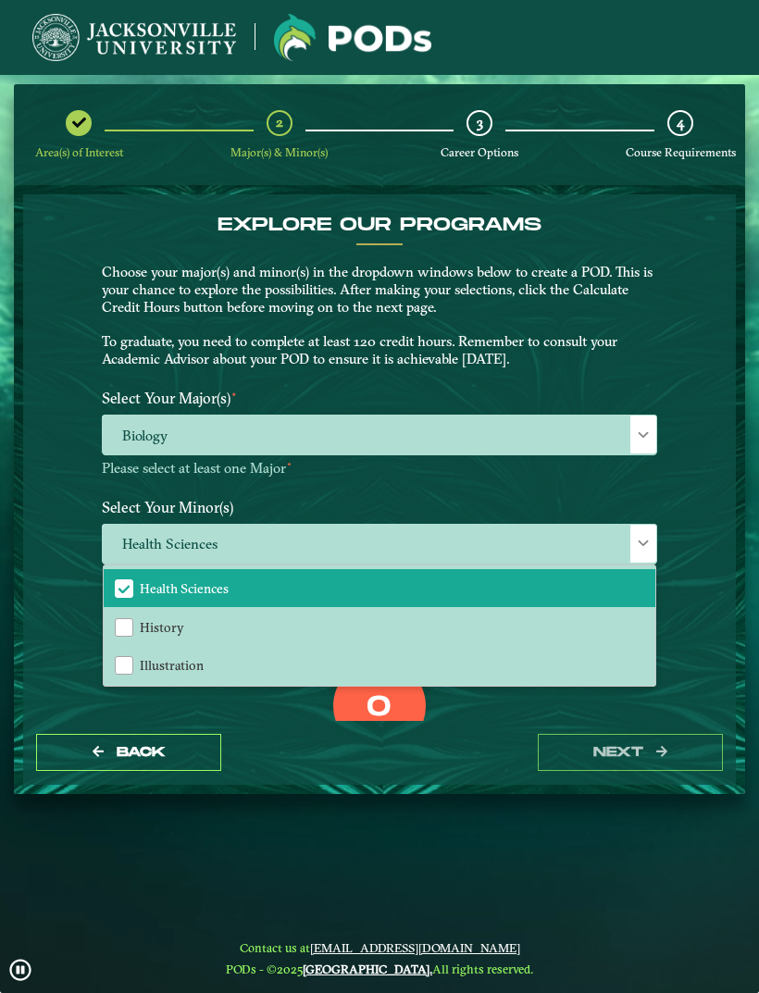
click at [702, 487] on div "EXPLORE OUR PROGRAMS Choose your major(s) and minor(s) in the dropdown windows …" at bounding box center [379, 457] width 713 height 527
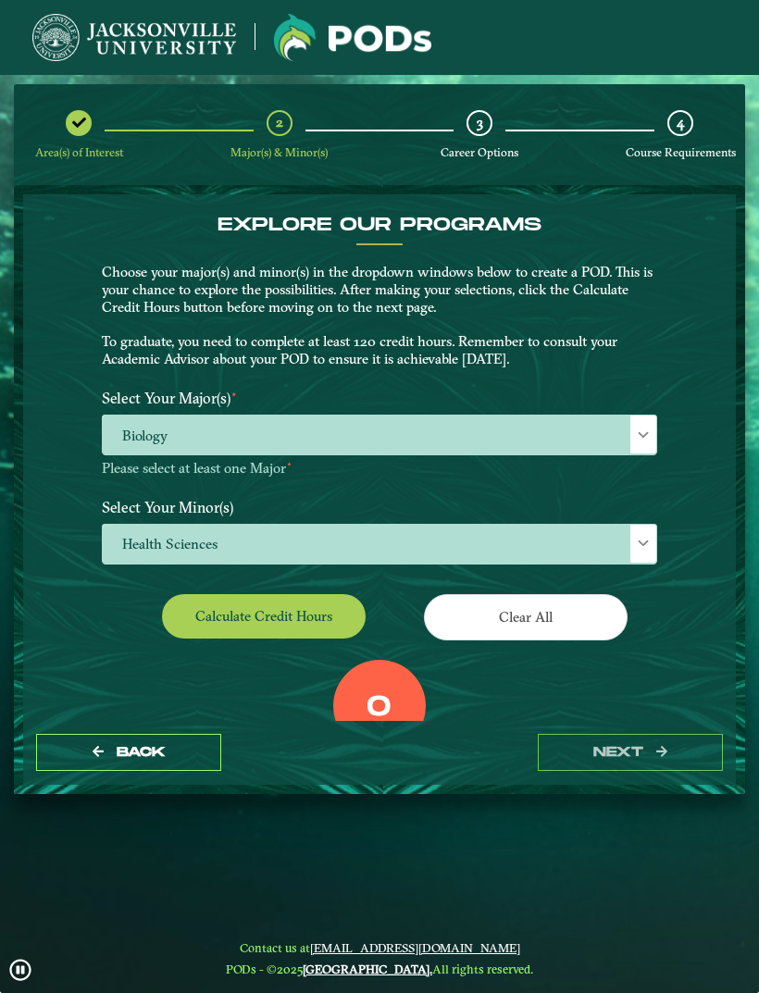
click at [351, 621] on button "Calculate credit hours" at bounding box center [264, 615] width 204 height 43
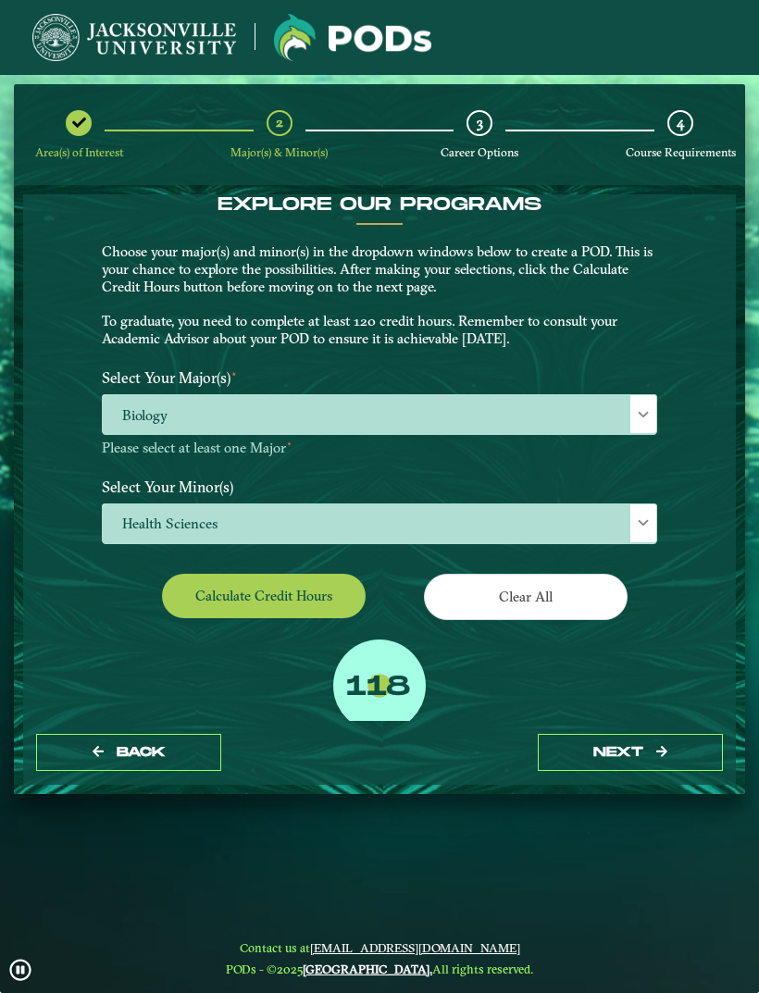
scroll to position [20, 0]
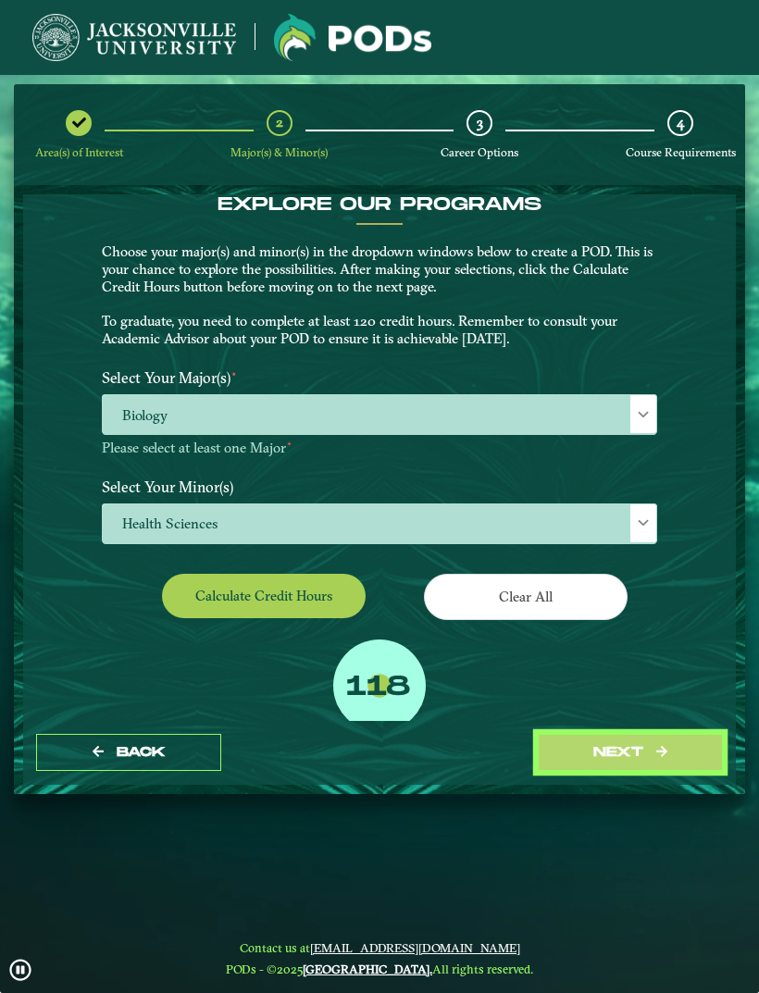
click at [664, 758] on icon "button" at bounding box center [661, 751] width 11 height 13
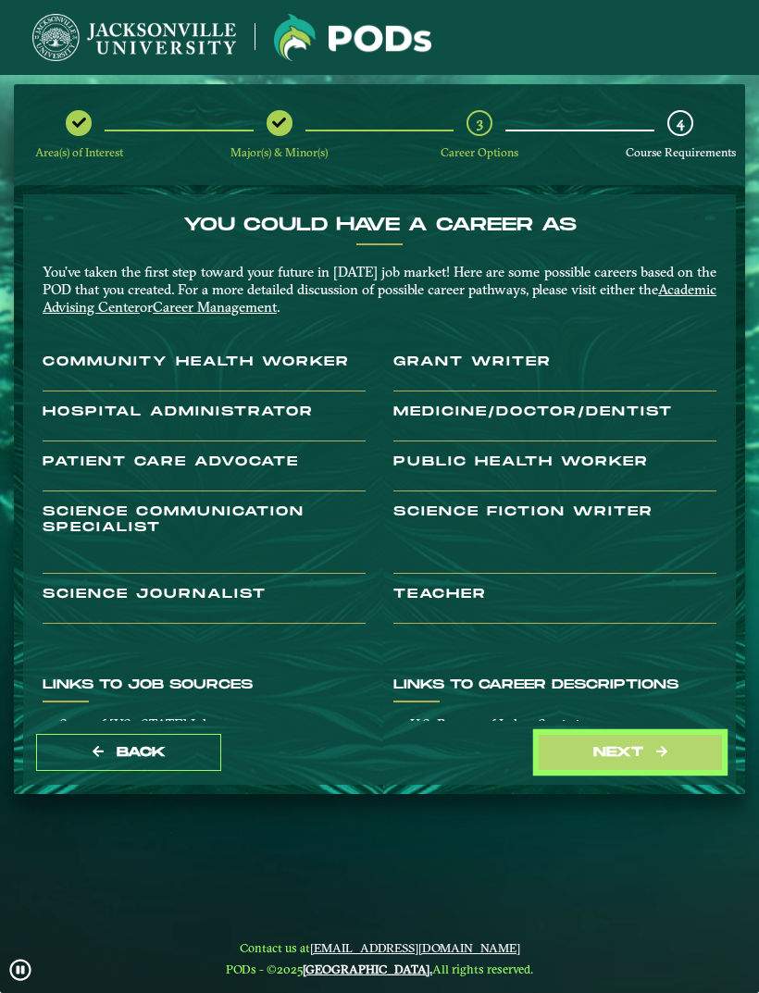
click at [665, 772] on button "next" at bounding box center [630, 753] width 185 height 38
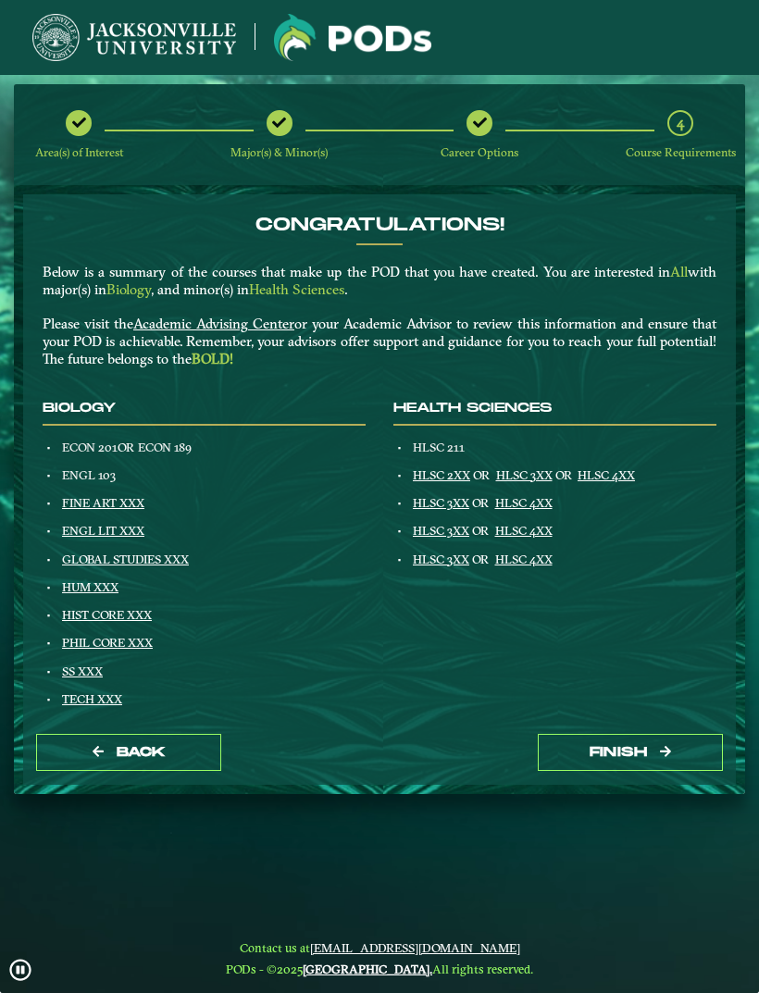
scroll to position [-1, 0]
click at [433, 14] on div at bounding box center [232, 37] width 431 height 47
